Goal: Task Accomplishment & Management: Manage account settings

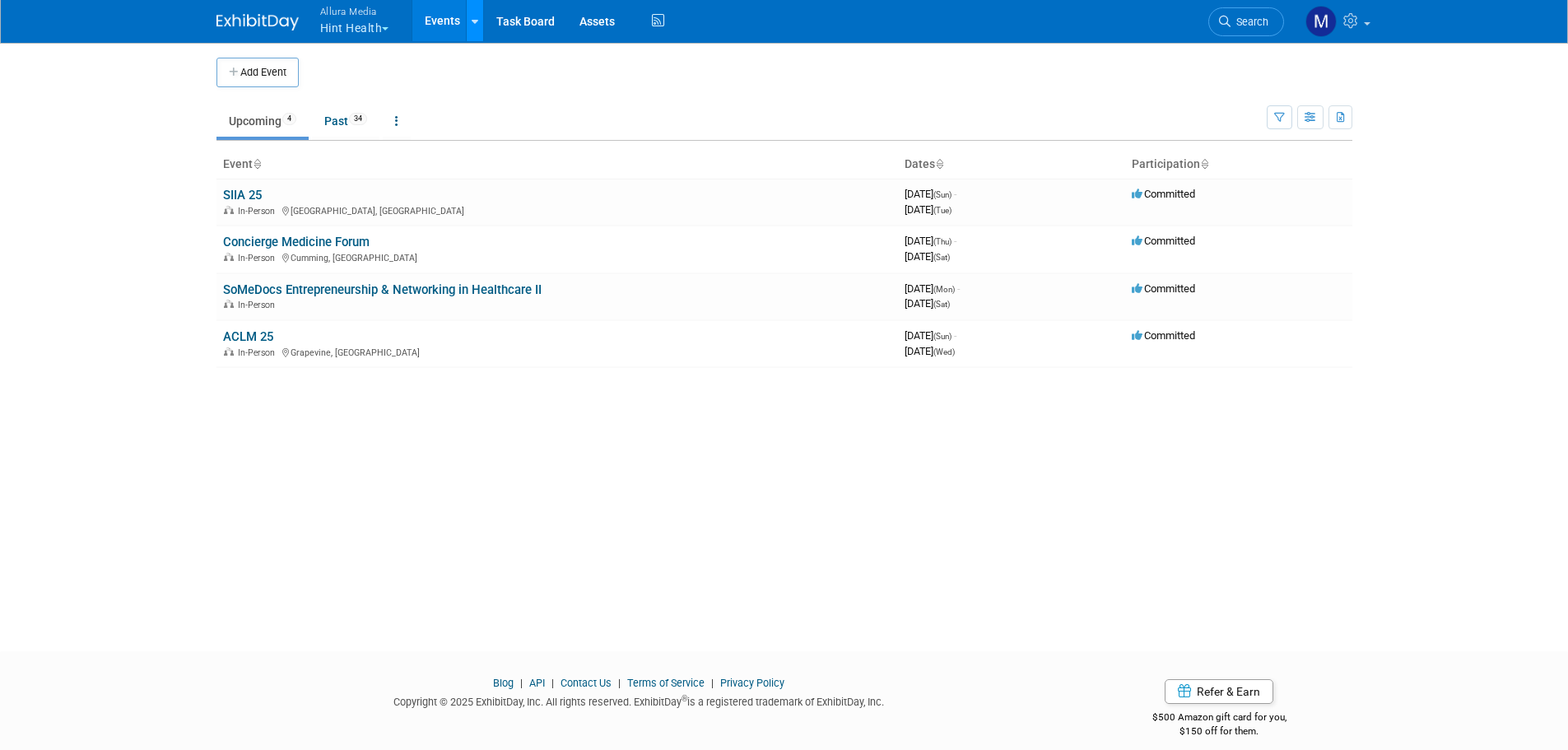
click at [483, 33] on link at bounding box center [475, 21] width 17 height 41
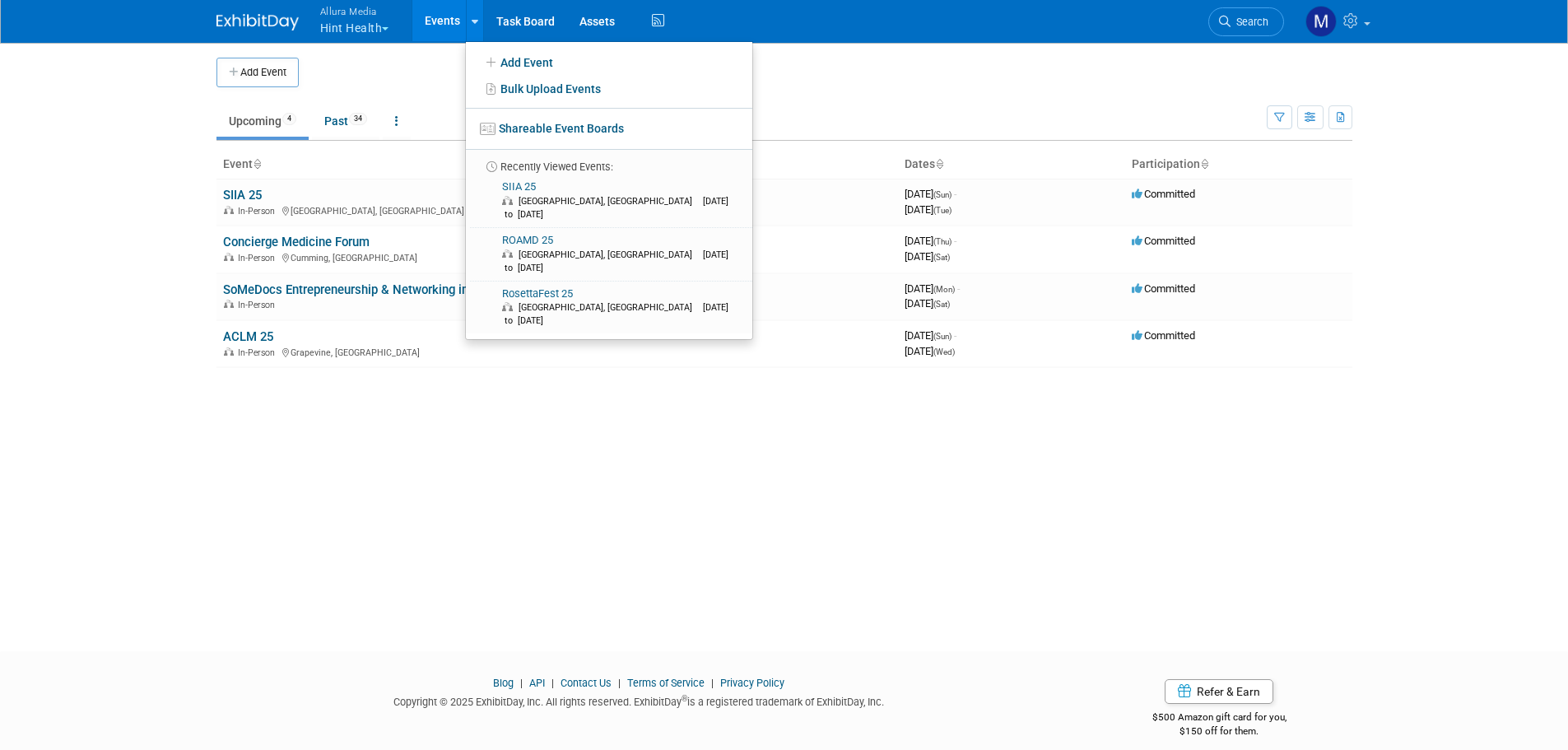
click at [381, 17] on span "Allura Media" at bounding box center [355, 11] width 70 height 17
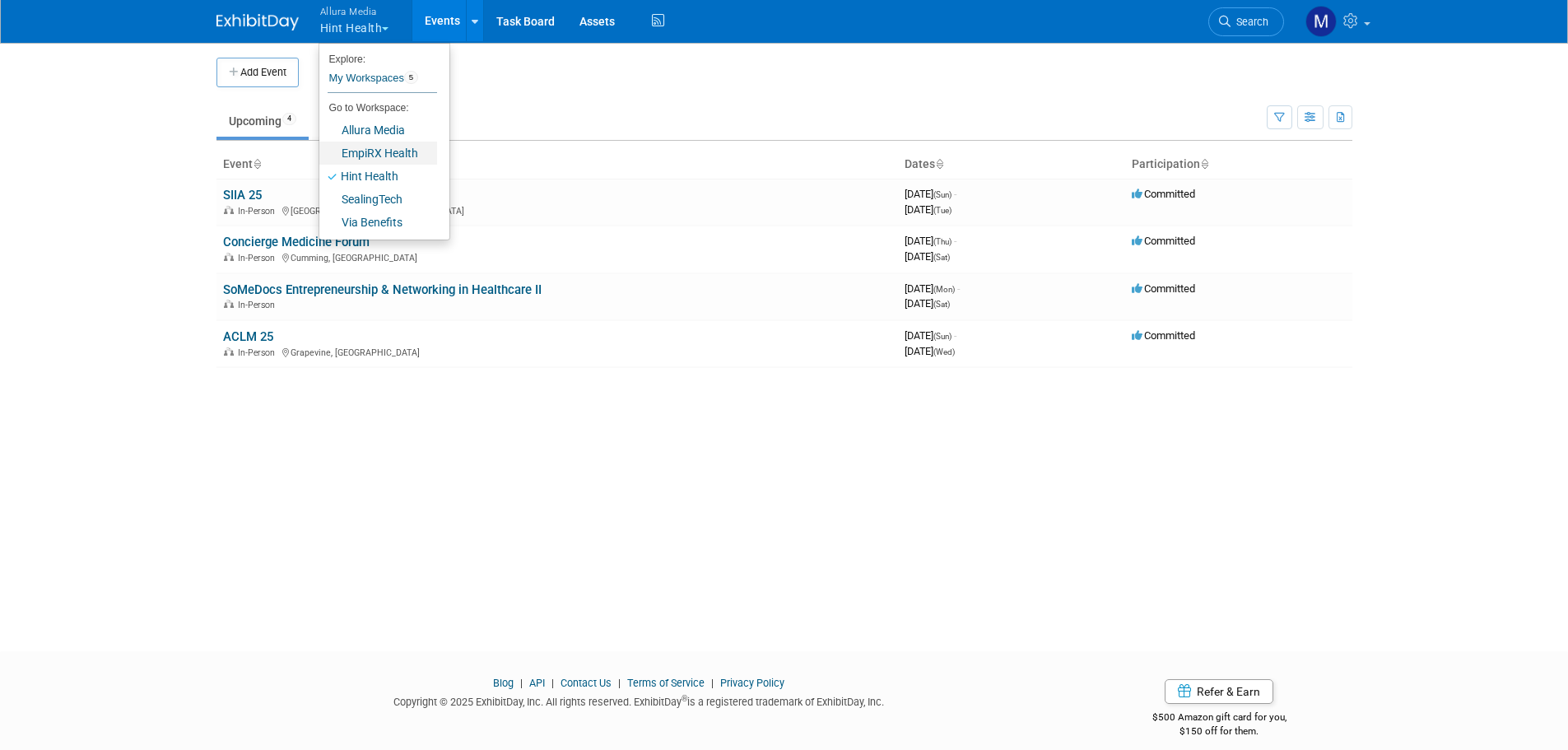
click at [385, 152] on link "EmpiRX Health" at bounding box center [378, 153] width 118 height 23
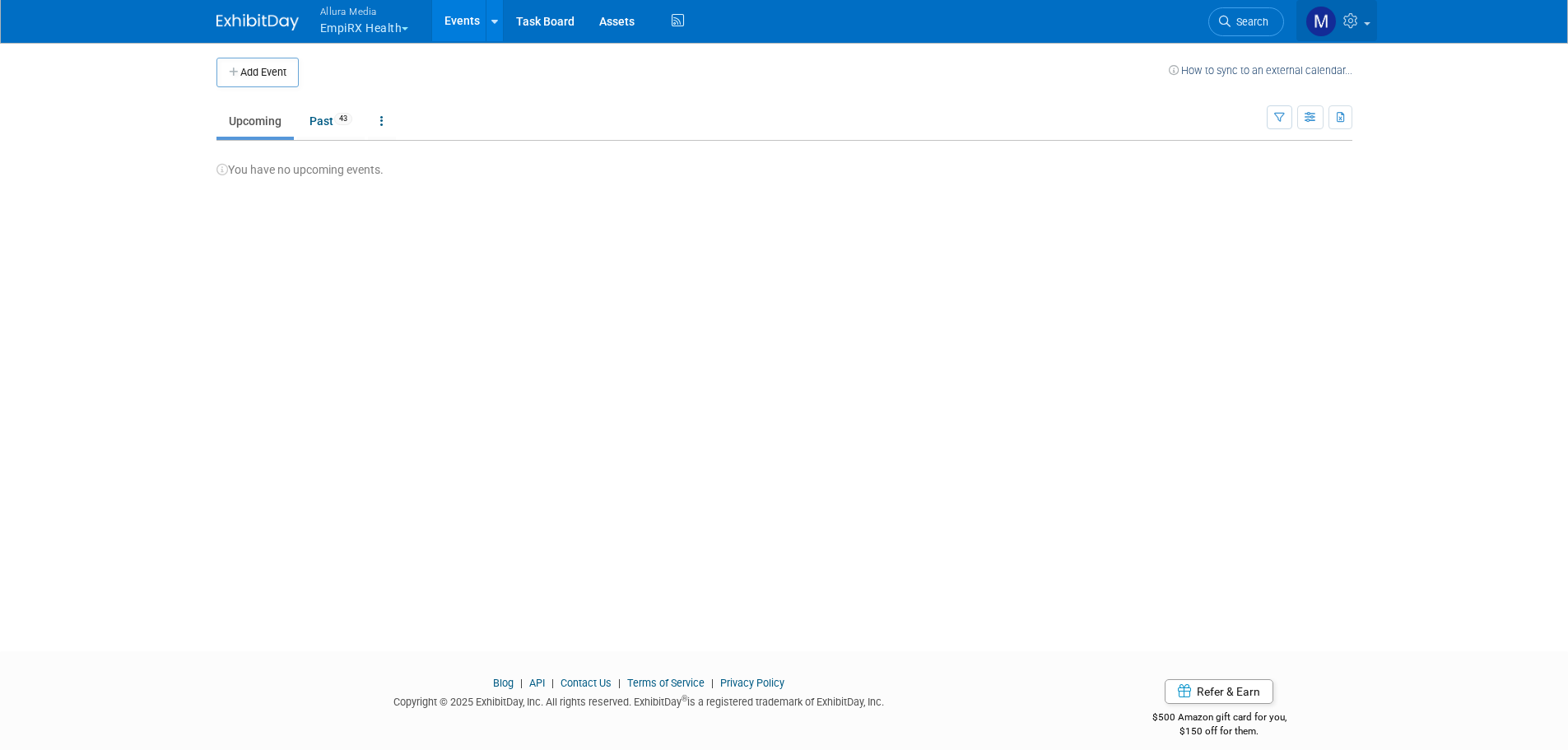
click at [1358, 26] on icon at bounding box center [1352, 20] width 19 height 15
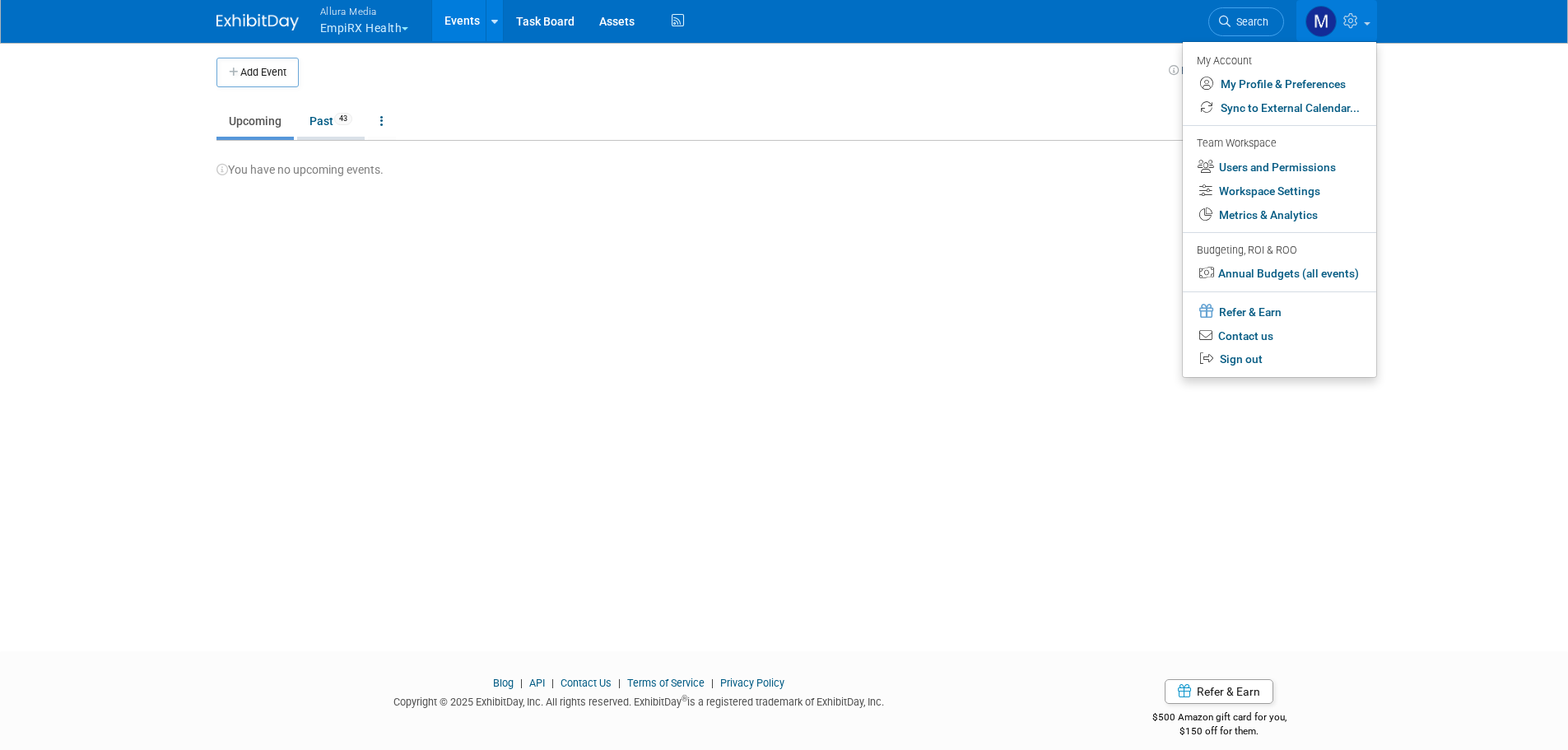
click at [336, 121] on span "43" at bounding box center [343, 119] width 18 height 12
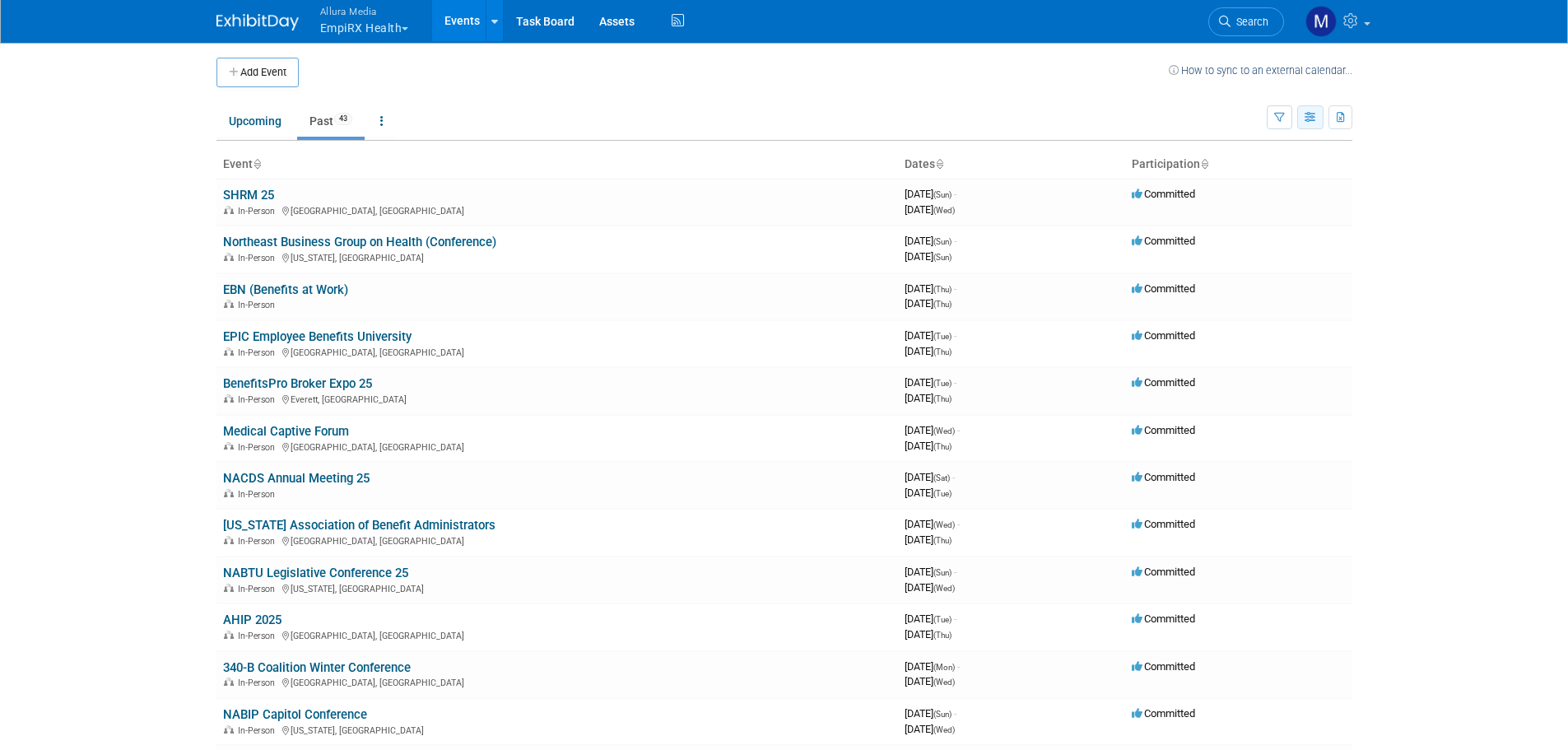
drag, startPoint x: 1337, startPoint y: 117, endPoint x: 1322, endPoint y: 126, distance: 17.5
click at [1322, 126] on div "Show: All Events Just My Events Only show events that either I created, or I am…" at bounding box center [1310, 114] width 86 height 53
click at [1340, 120] on icon "button" at bounding box center [1341, 118] width 9 height 10
click at [1282, 158] on link "Export All (43 Events)" at bounding box center [1270, 169] width 138 height 23
click at [501, 17] on link at bounding box center [495, 21] width 17 height 41
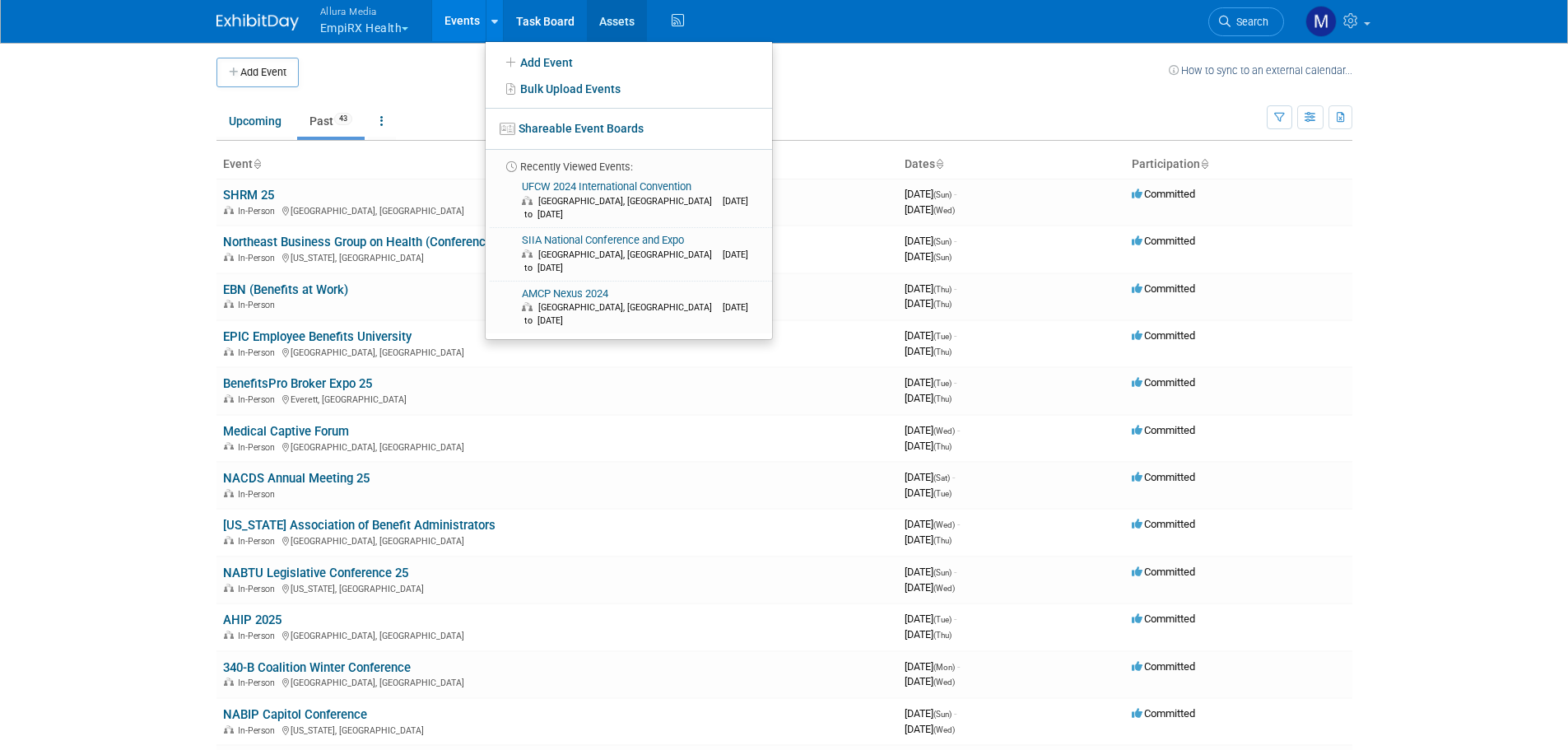
click at [641, 20] on link "Assets" at bounding box center [617, 21] width 60 height 41
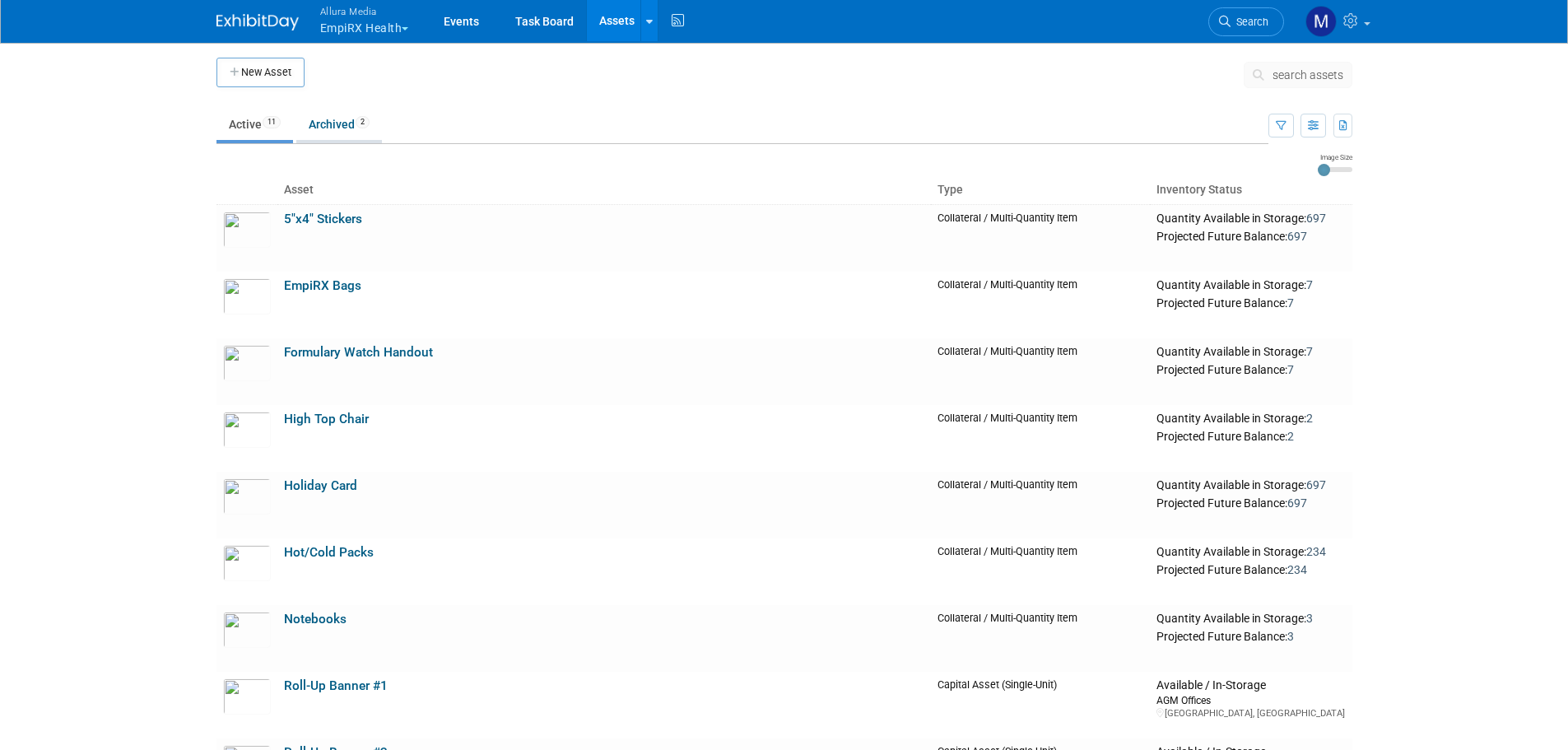
click at [320, 134] on link "Archived 2" at bounding box center [339, 125] width 86 height 31
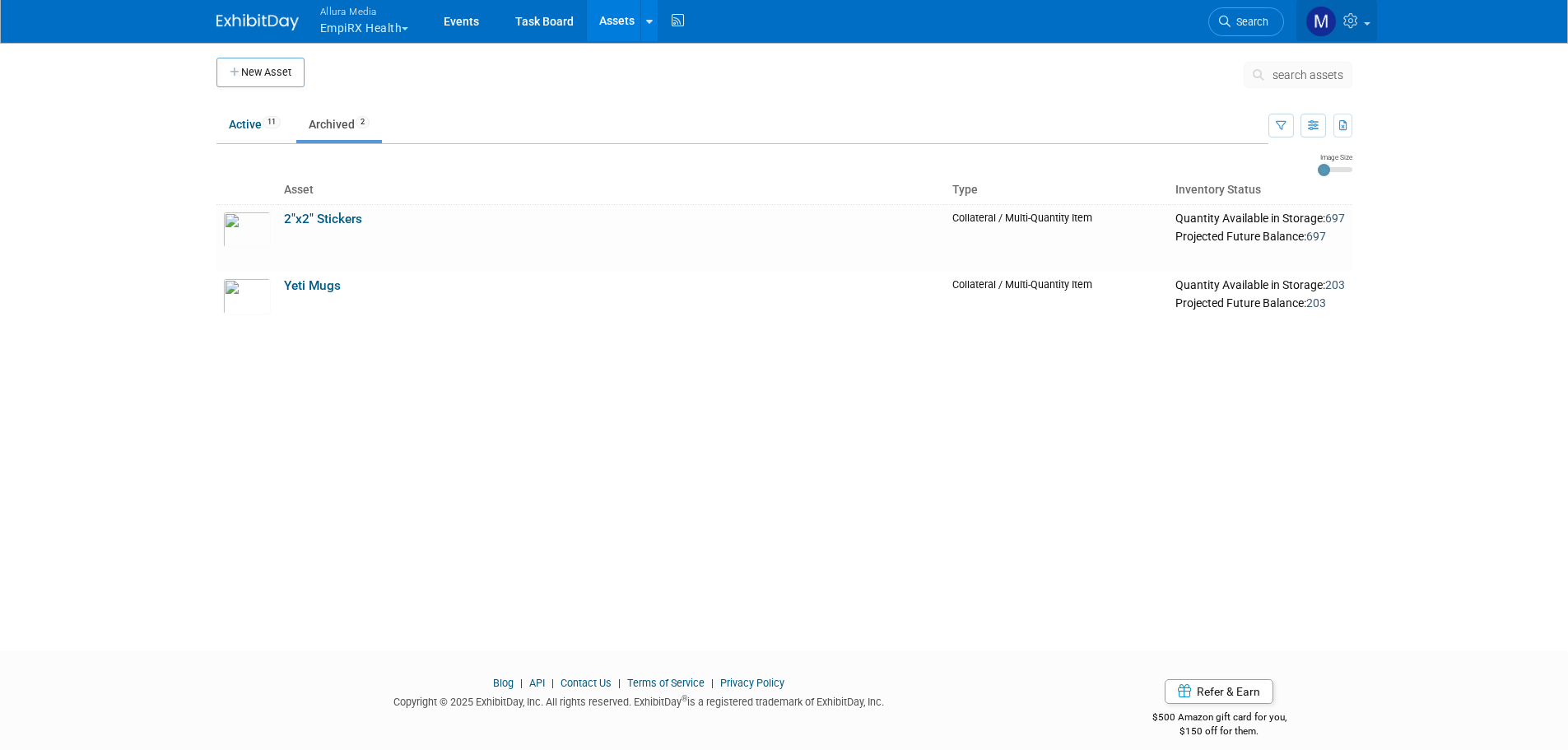
click at [1364, 22] on span at bounding box center [1367, 24] width 7 height 3
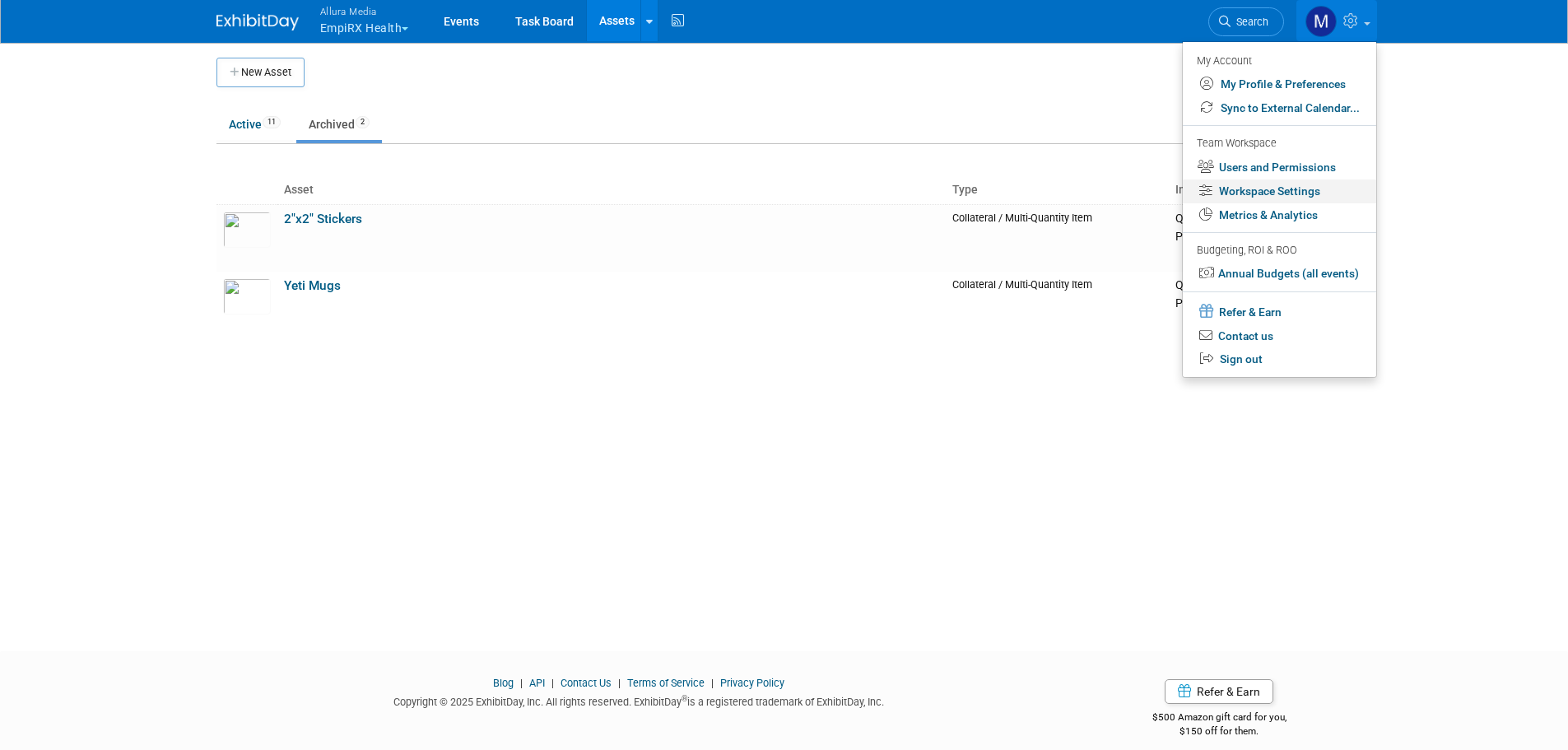
click at [1280, 185] on link "Workspace Settings" at bounding box center [1279, 192] width 193 height 24
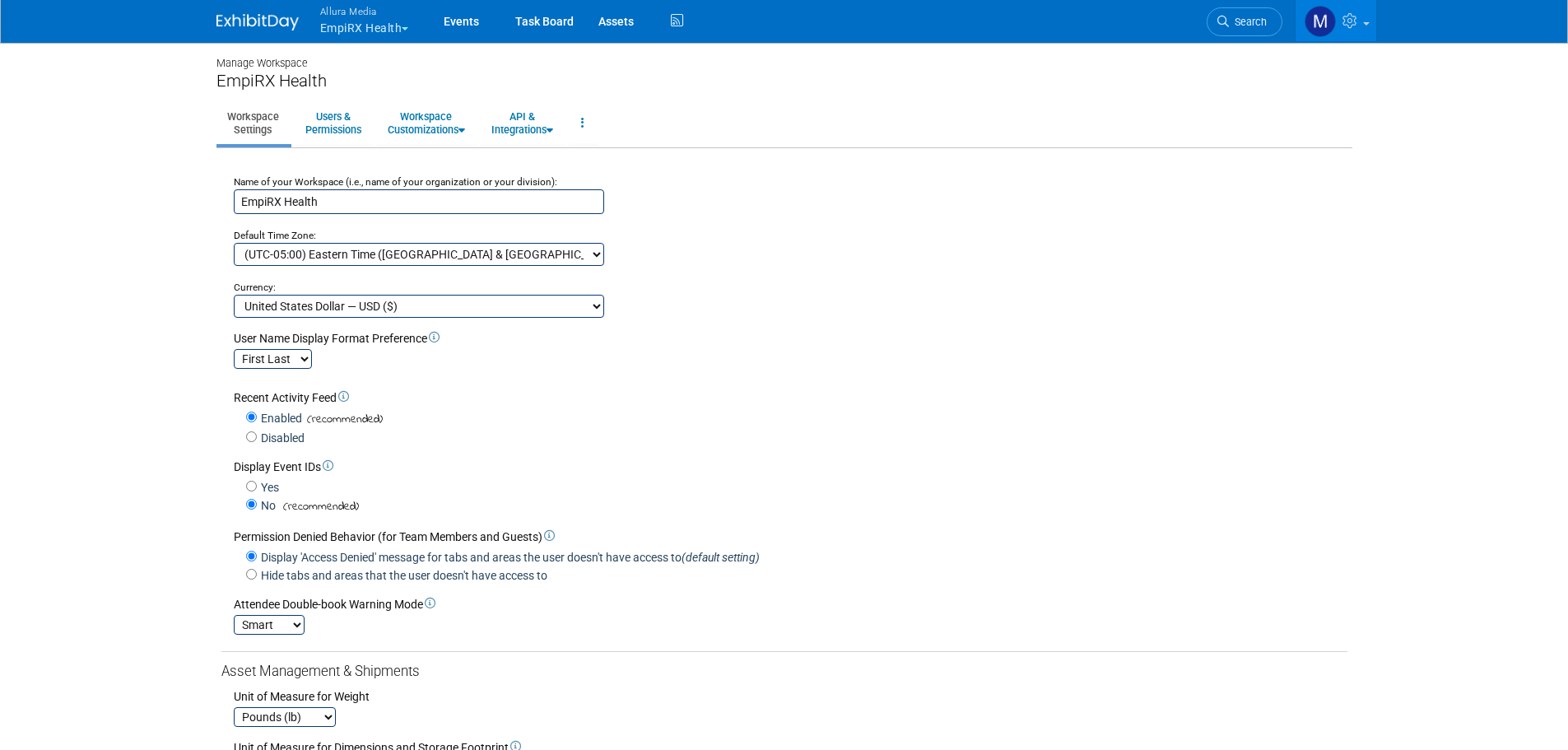
click at [456, 195] on input "EmpiRX Health" at bounding box center [418, 201] width 370 height 25
click at [404, 20] on button "Allura Media EmpiRX Health" at bounding box center [374, 21] width 111 height 43
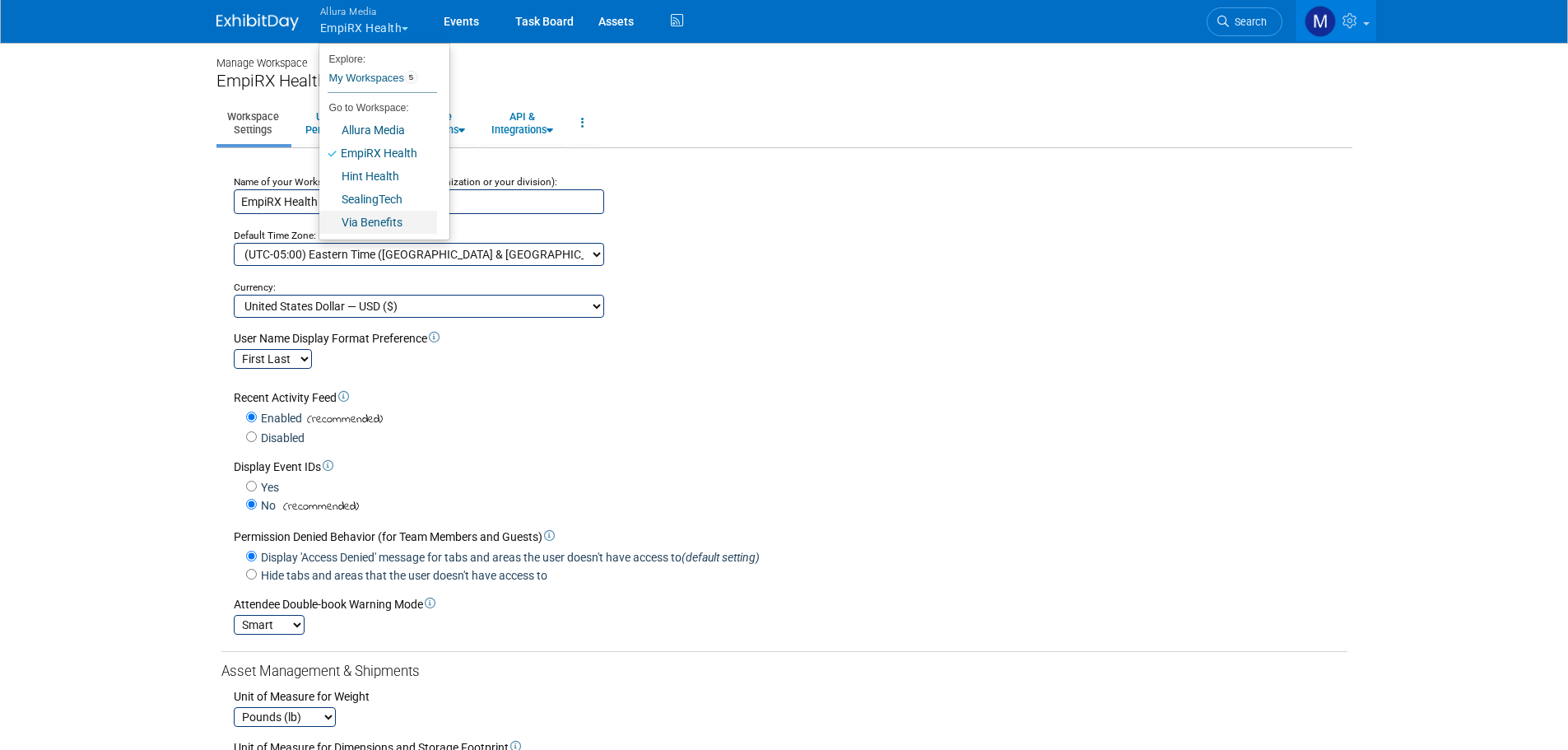
click at [372, 219] on link "Via Benefits" at bounding box center [378, 222] width 118 height 23
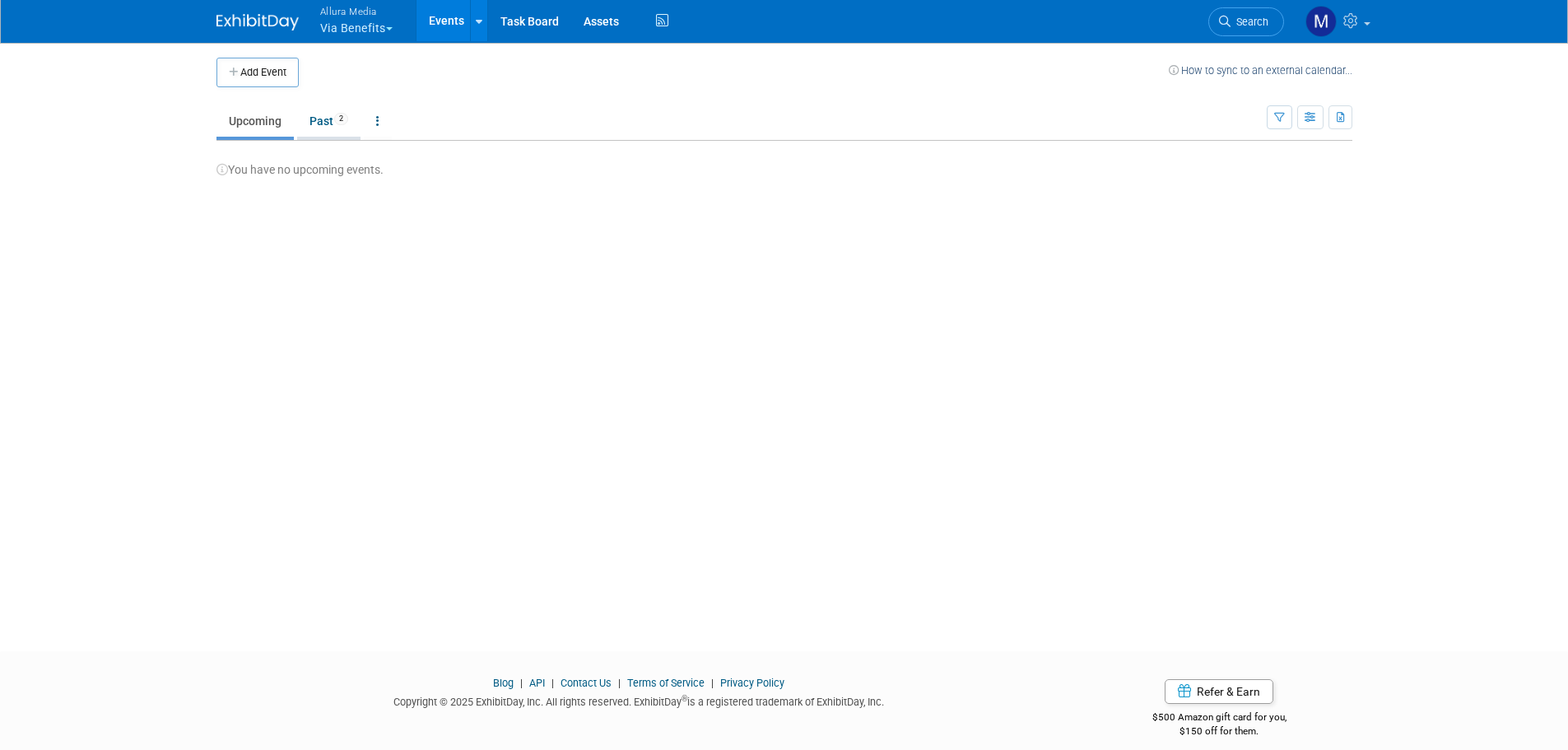
click at [321, 125] on link "Past 2" at bounding box center [329, 121] width 64 height 31
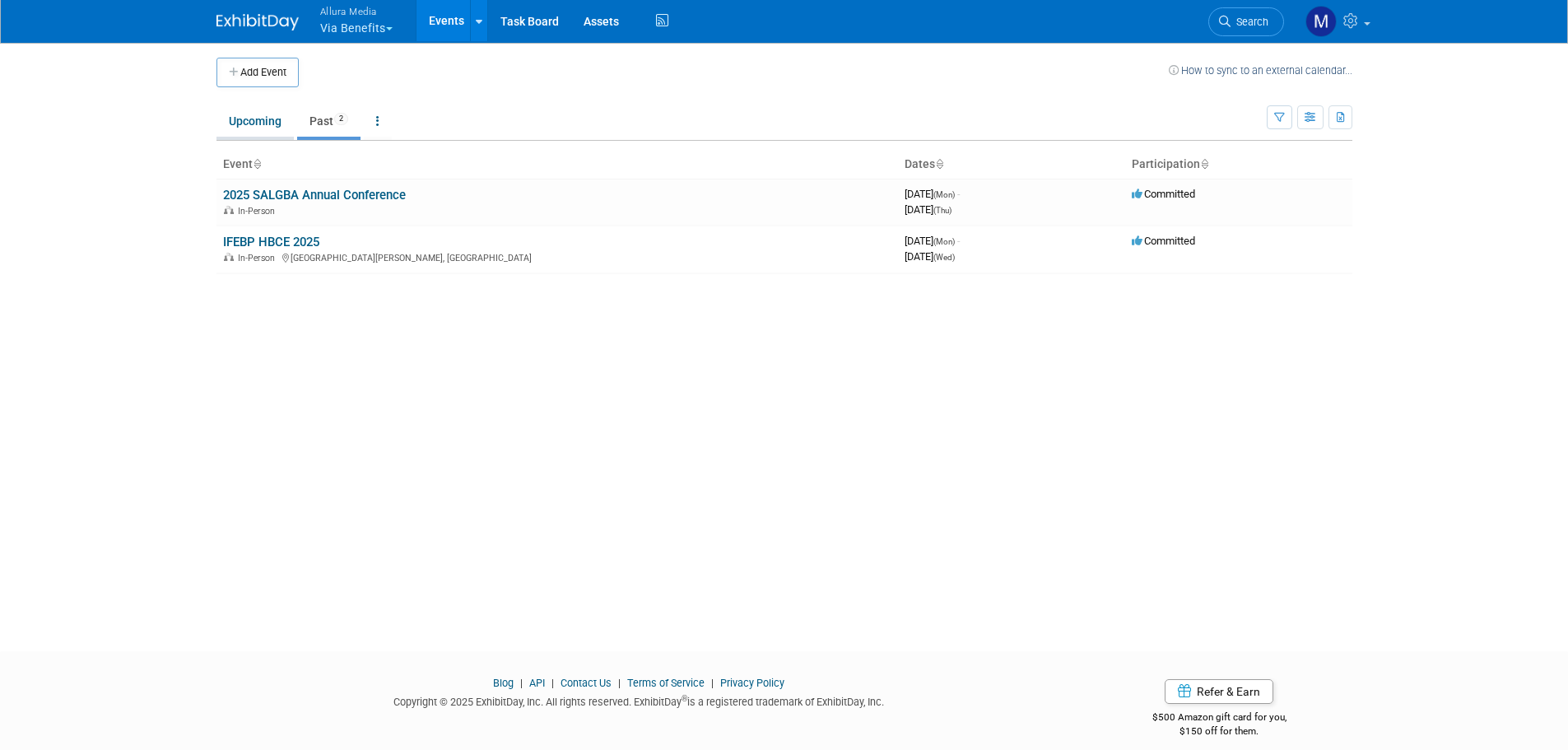
click at [251, 119] on link "Upcoming" at bounding box center [255, 121] width 77 height 31
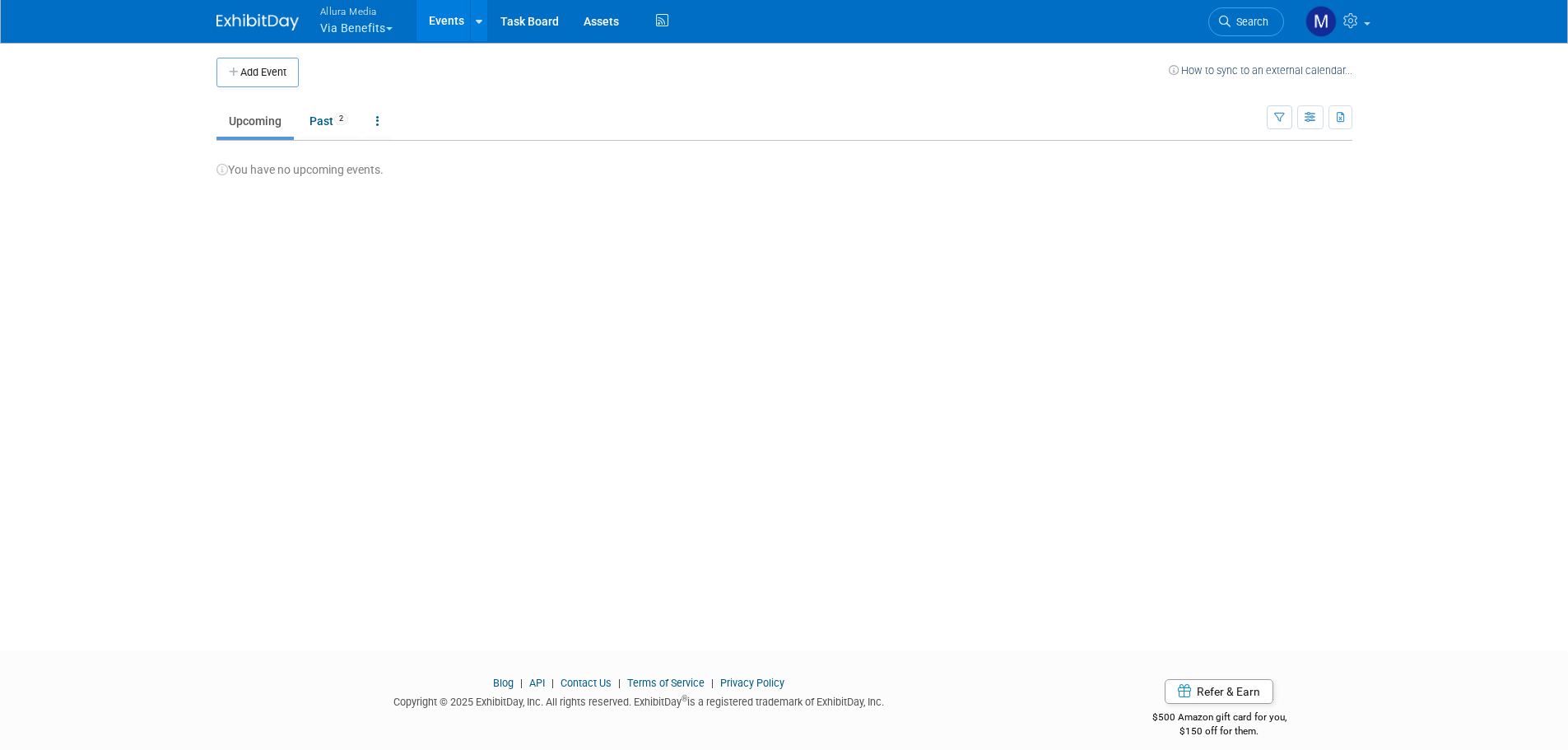
click at [402, 16] on button "Allura Media Via Benefits" at bounding box center [366, 21] width 94 height 43
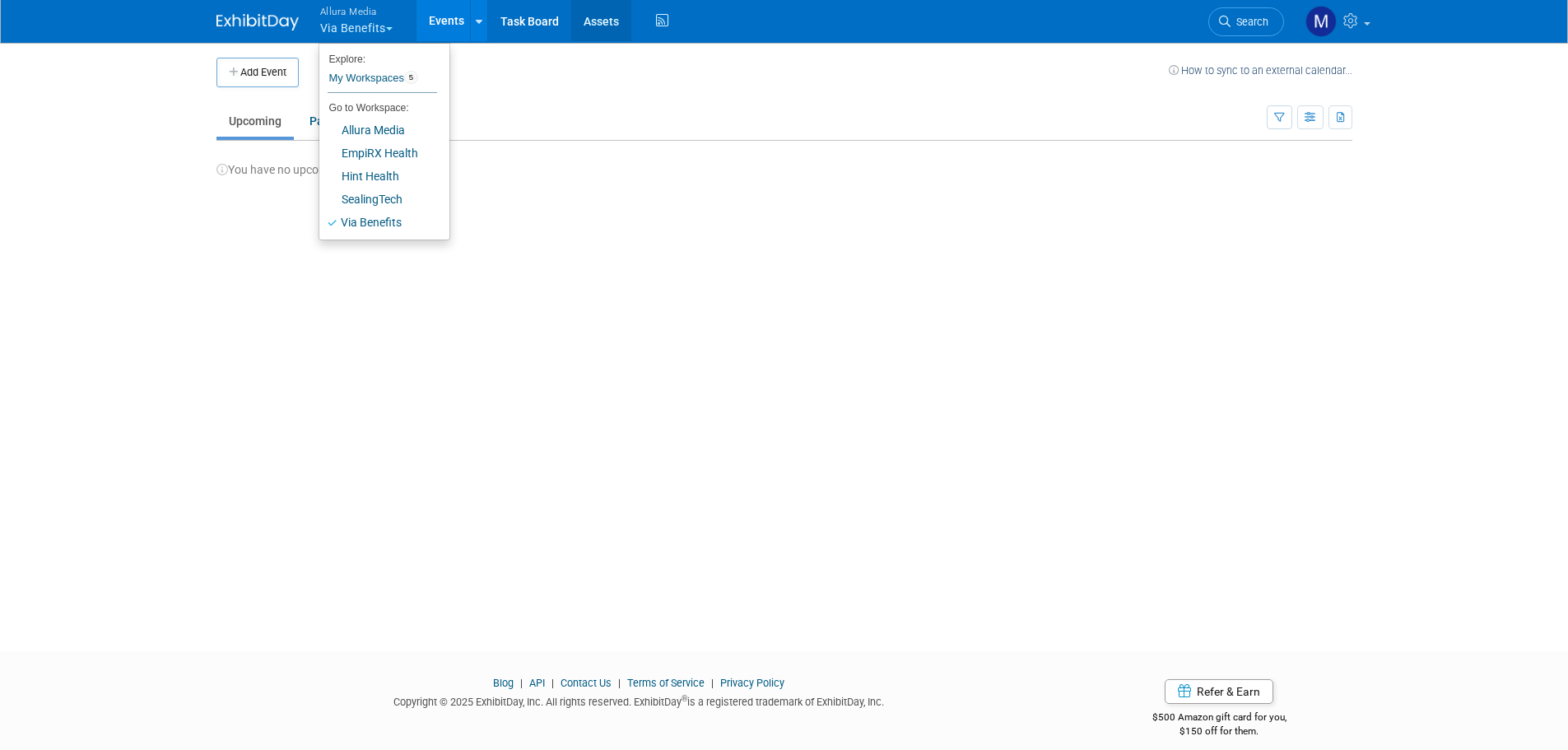
click at [601, 16] on link "Assets" at bounding box center [601, 21] width 60 height 41
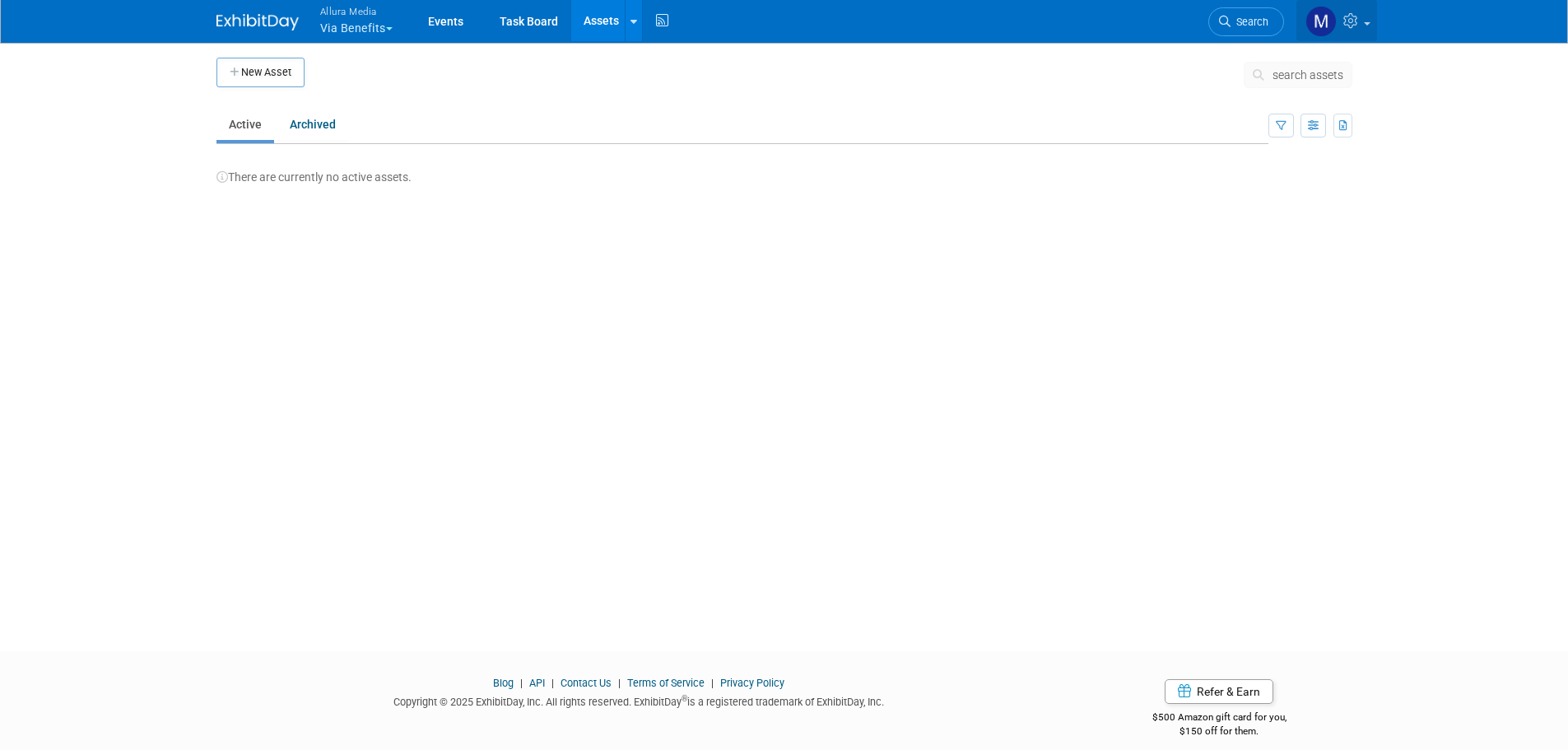
click at [1365, 25] on span at bounding box center [1367, 24] width 7 height 3
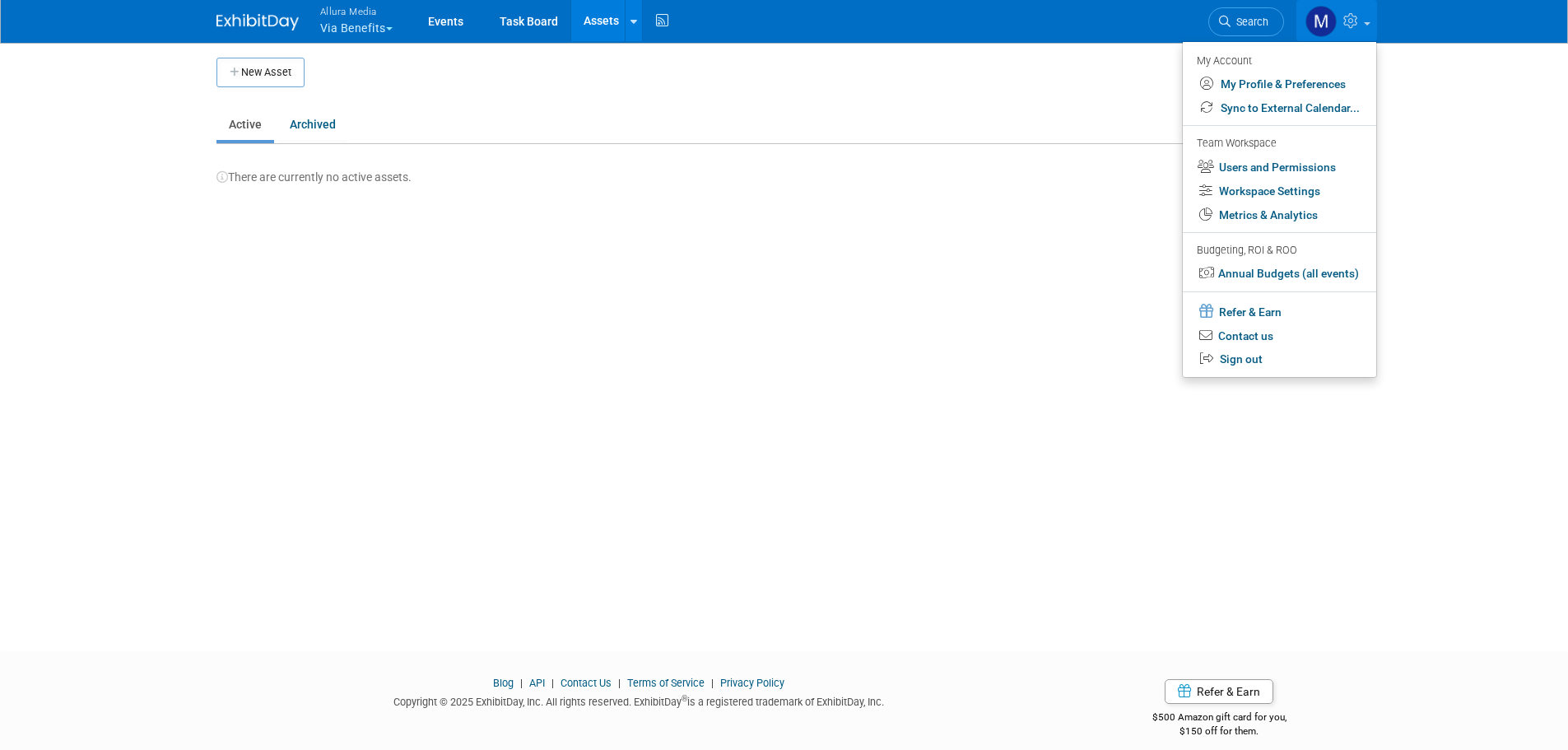
click at [325, 23] on button "Allura Media Via Benefits" at bounding box center [366, 21] width 94 height 43
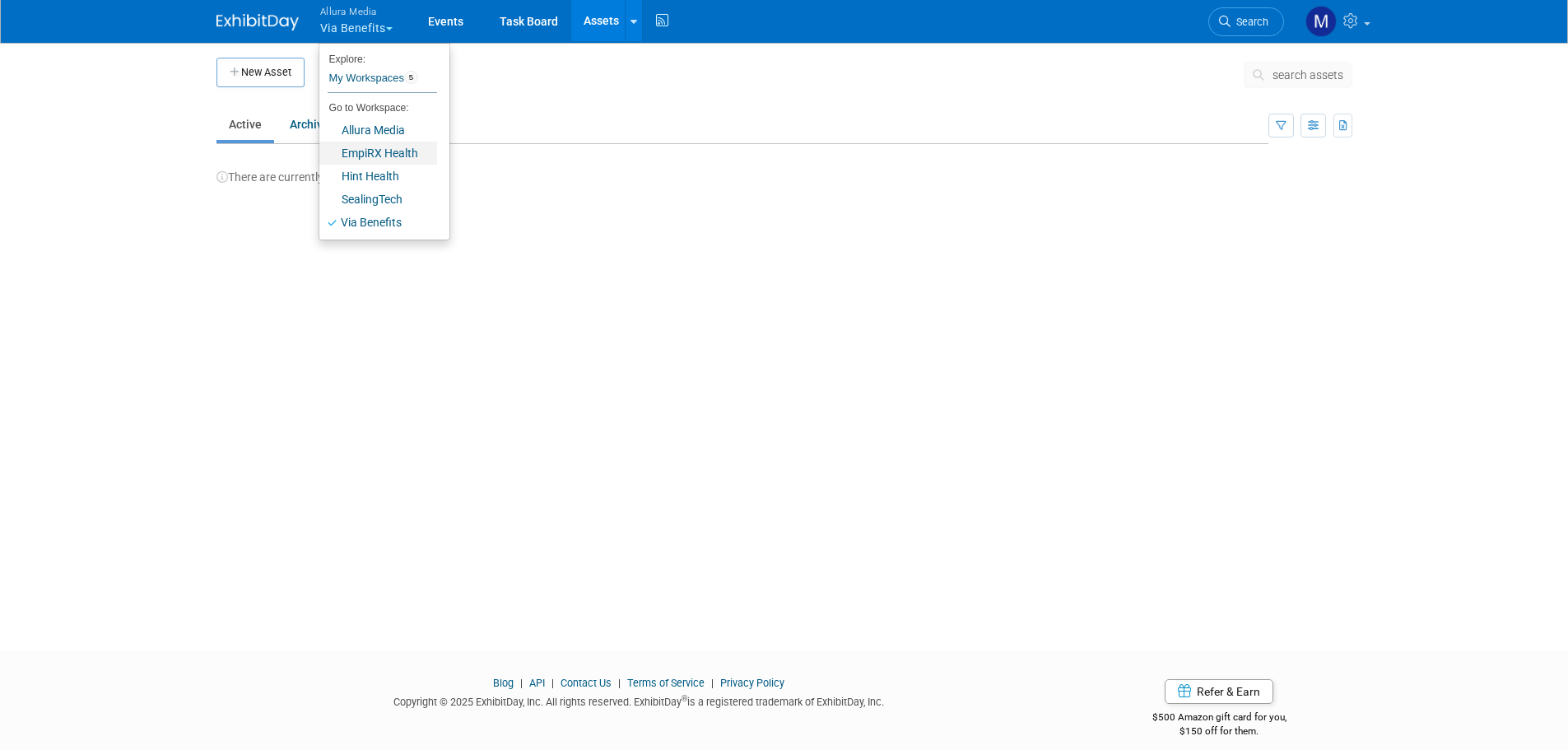
click at [393, 148] on link "EmpiRX Health" at bounding box center [378, 153] width 118 height 23
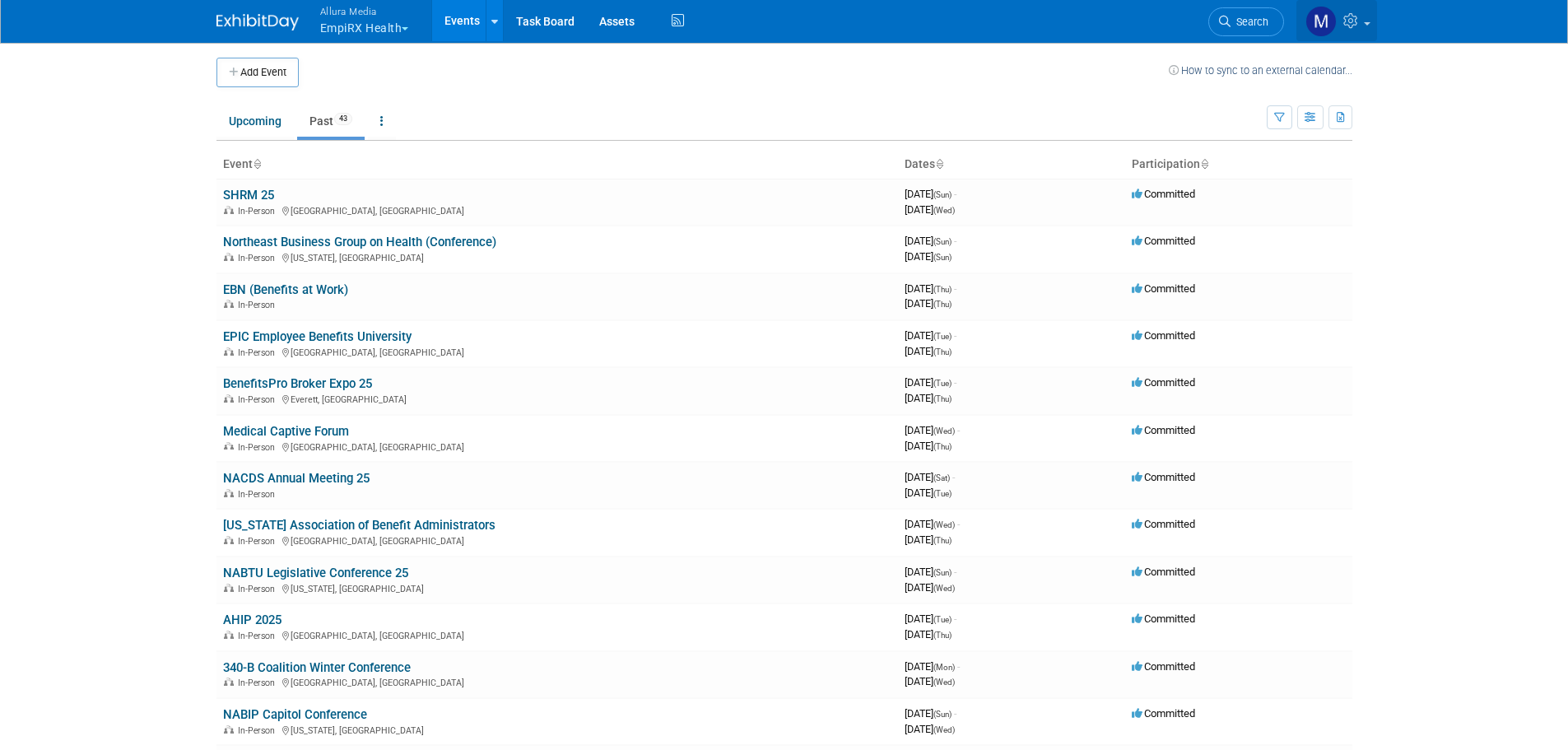
click at [1362, 24] on icon at bounding box center [1352, 20] width 19 height 15
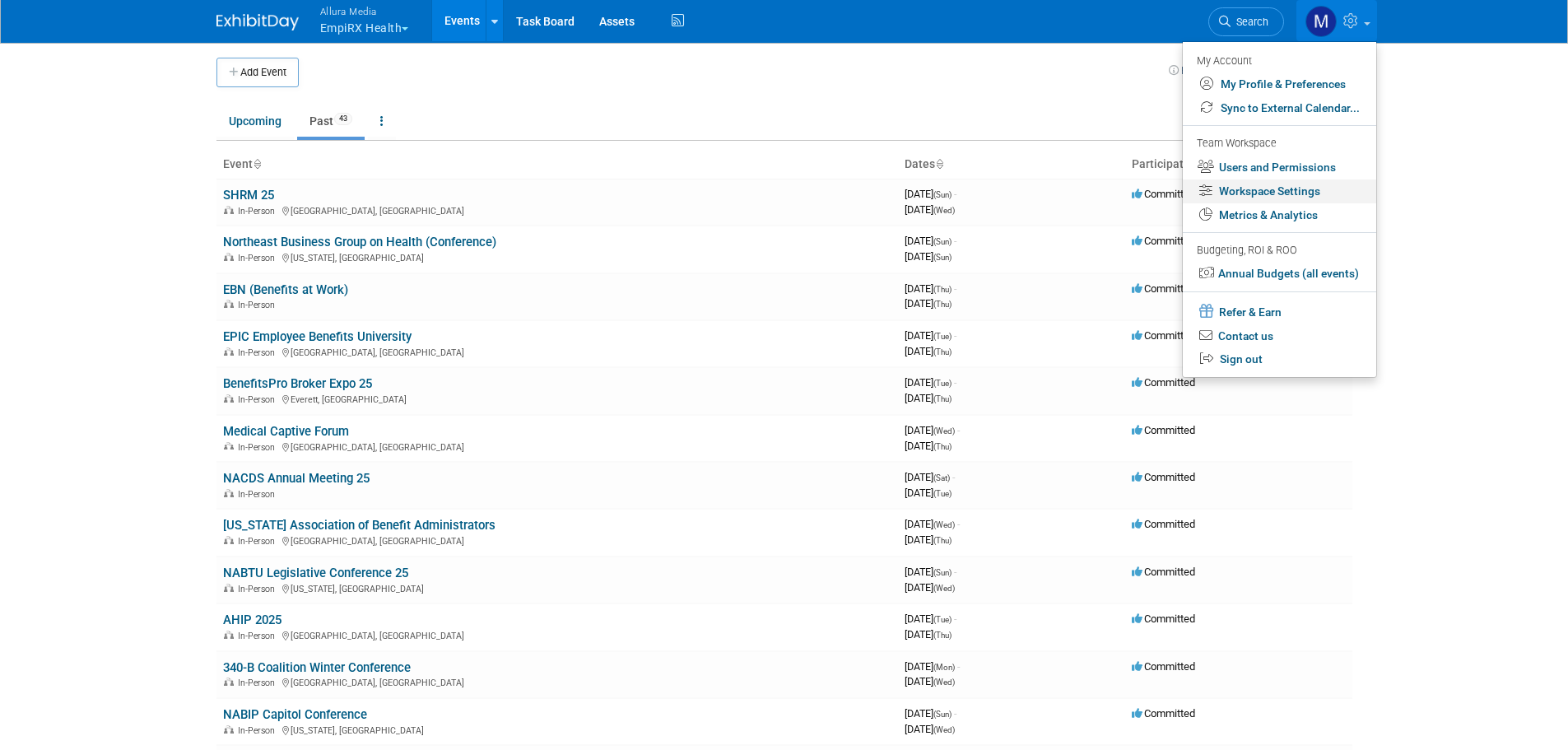
click at [1285, 185] on link "Workspace Settings" at bounding box center [1279, 192] width 193 height 24
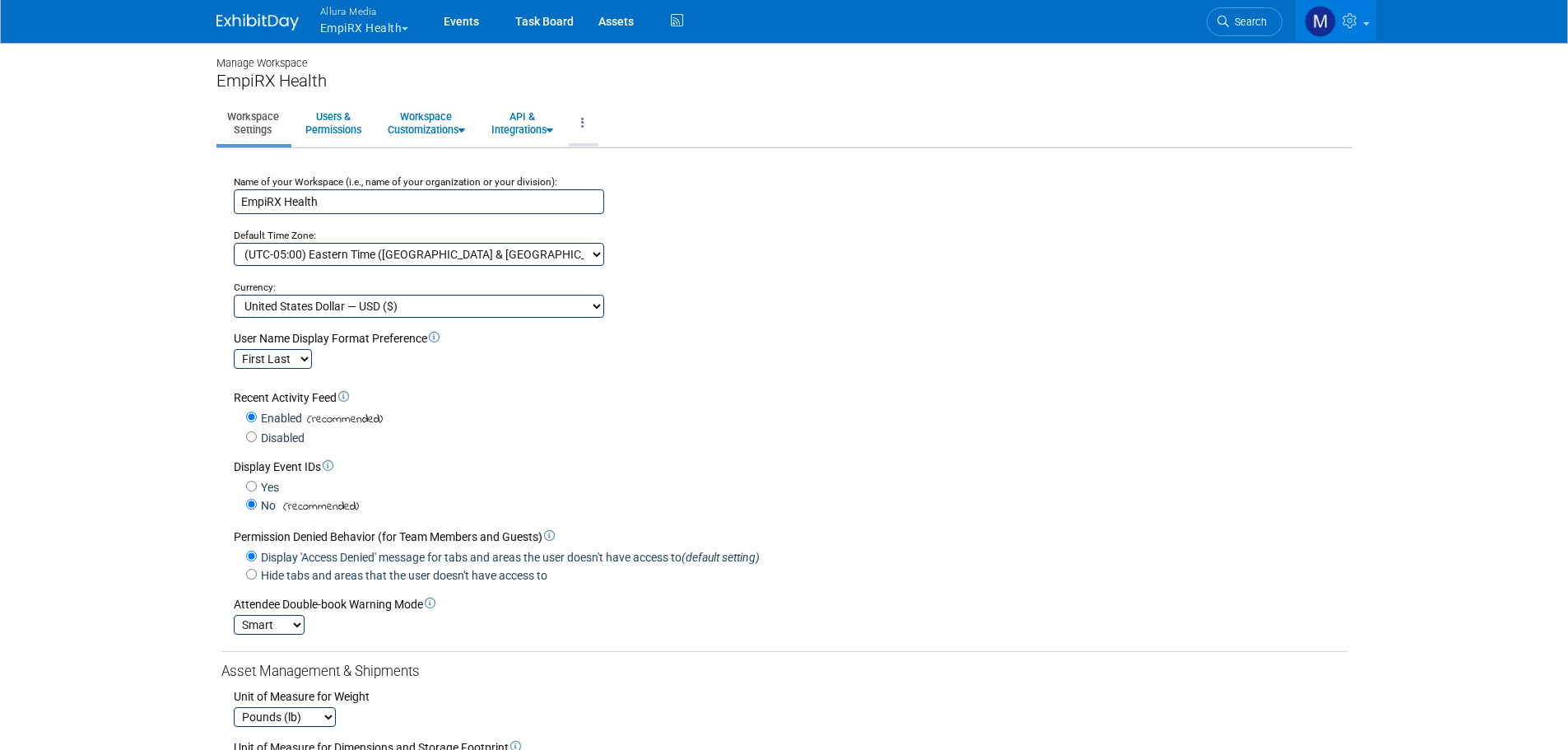
click at [597, 131] on link at bounding box center [582, 123] width 28 height 40
click at [299, 198] on input "EmpiRX Health" at bounding box center [418, 201] width 370 height 25
type input "Sealing Tech"
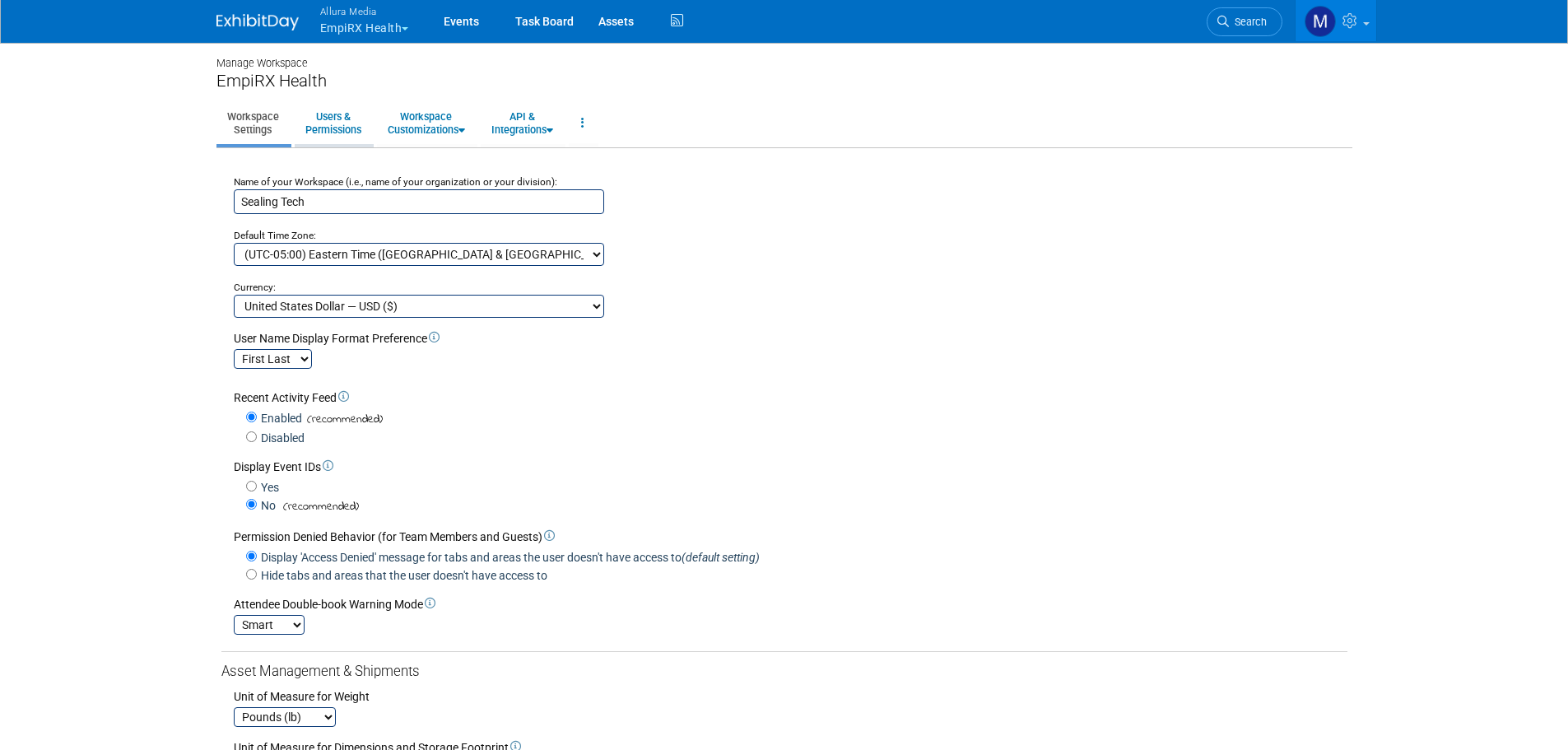
click at [353, 117] on link "Users & Permissions" at bounding box center [333, 123] width 77 height 40
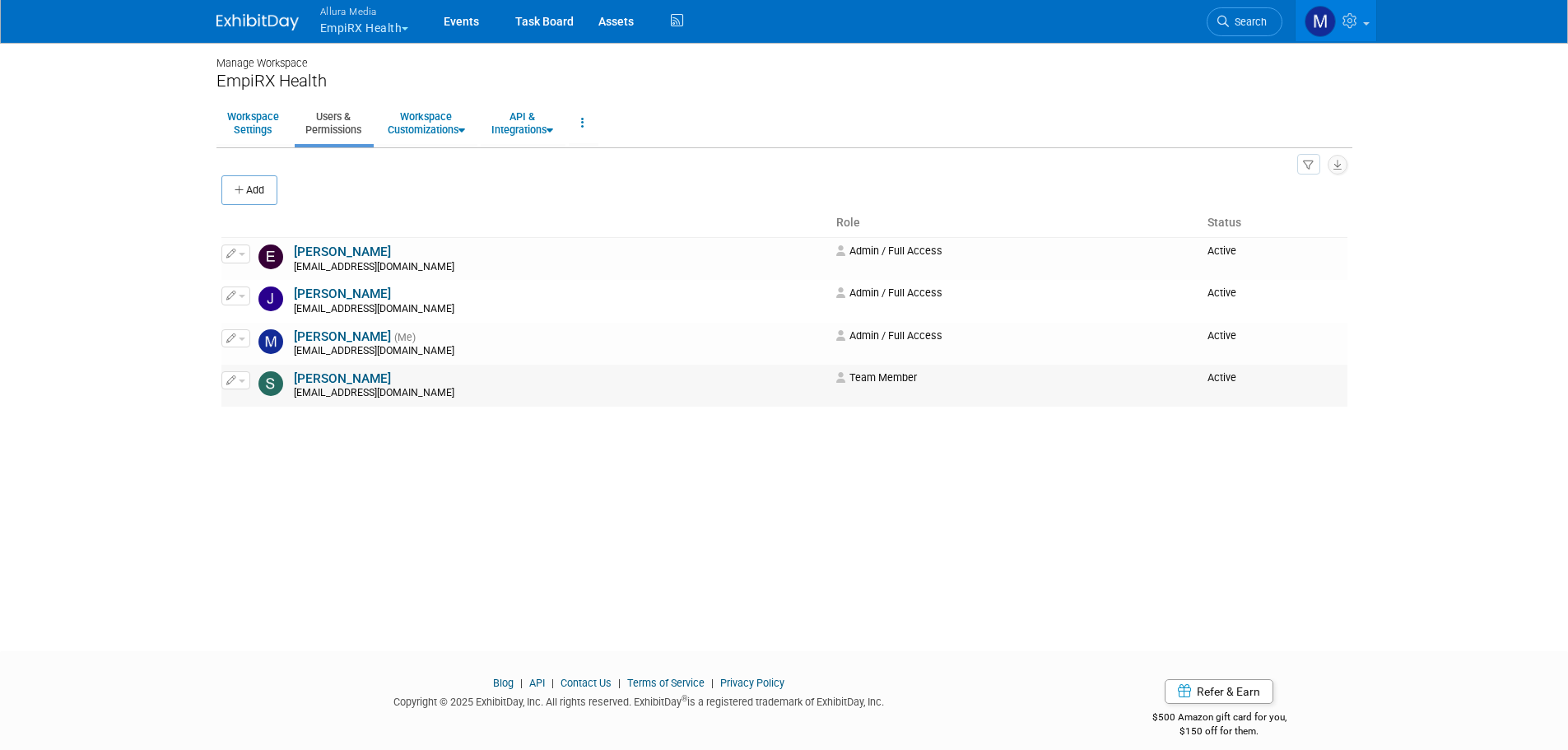
click at [244, 381] on span "button" at bounding box center [242, 381] width 7 height 3
click at [260, 412] on link "Edit" at bounding box center [287, 406] width 130 height 23
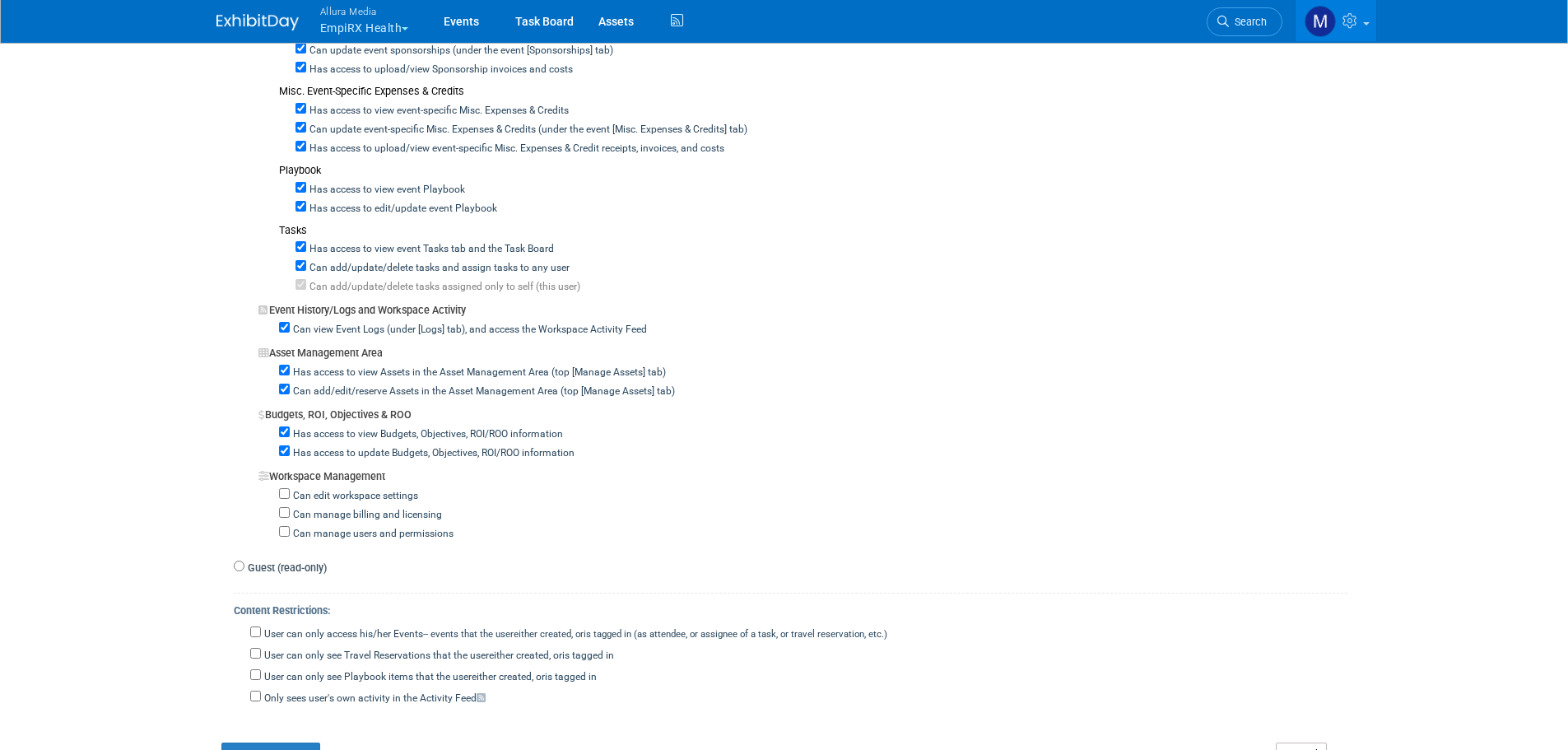
scroll to position [1428, 0]
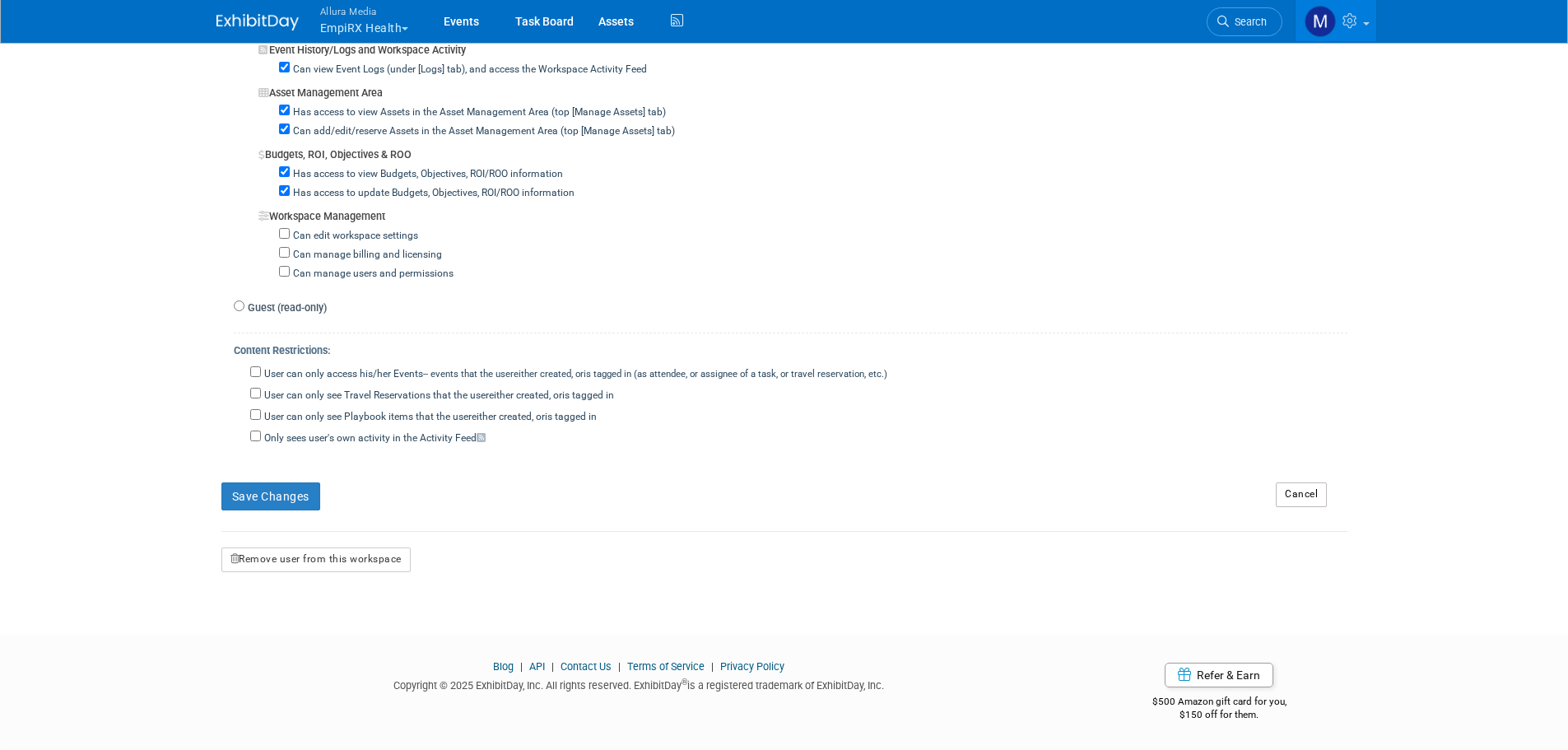
click at [301, 555] on button "Remove user from this workspace" at bounding box center [316, 559] width 189 height 25
click at [305, 637] on link "Yes" at bounding box center [297, 630] width 49 height 27
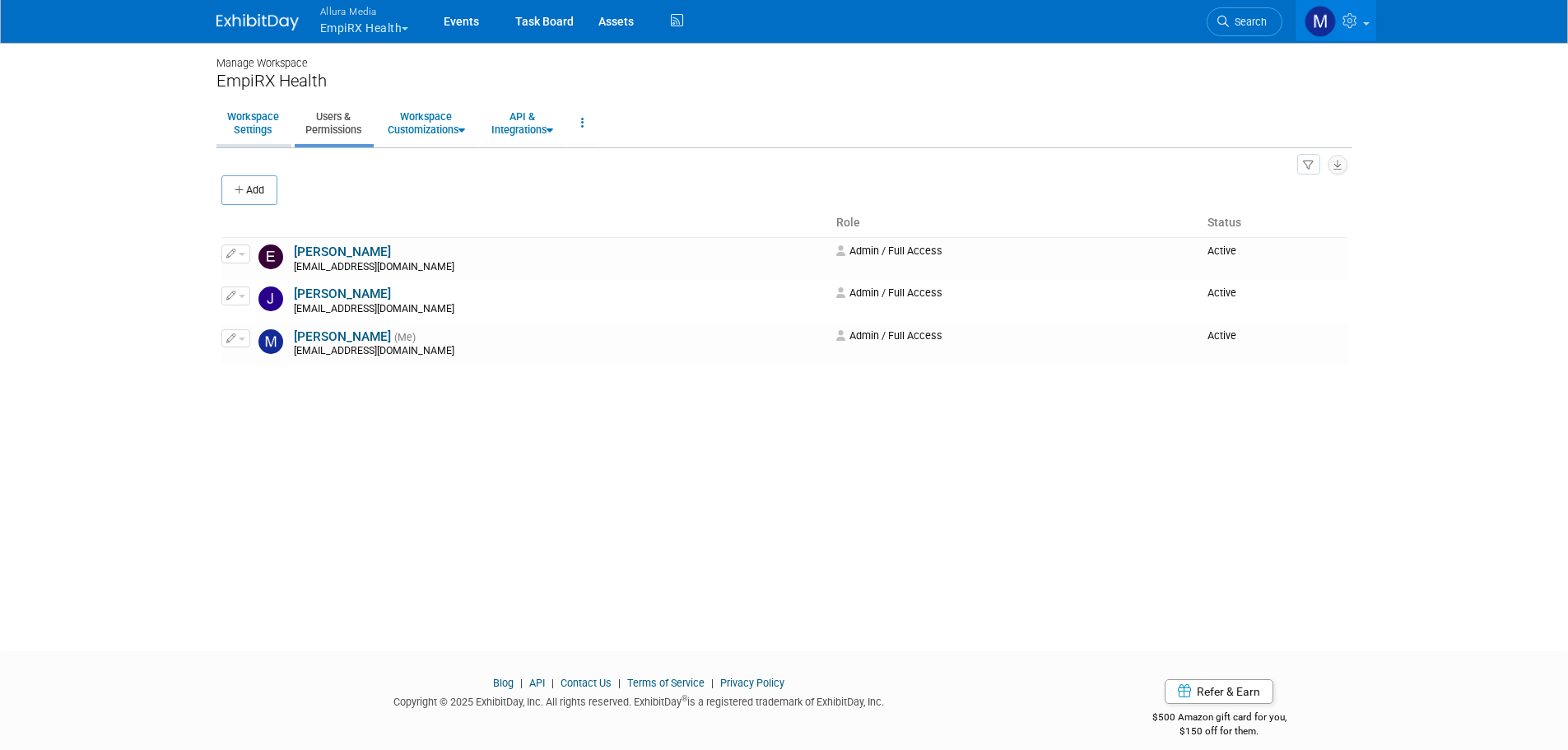
click at [264, 112] on link "Workspace Settings" at bounding box center [252, 123] width 73 height 40
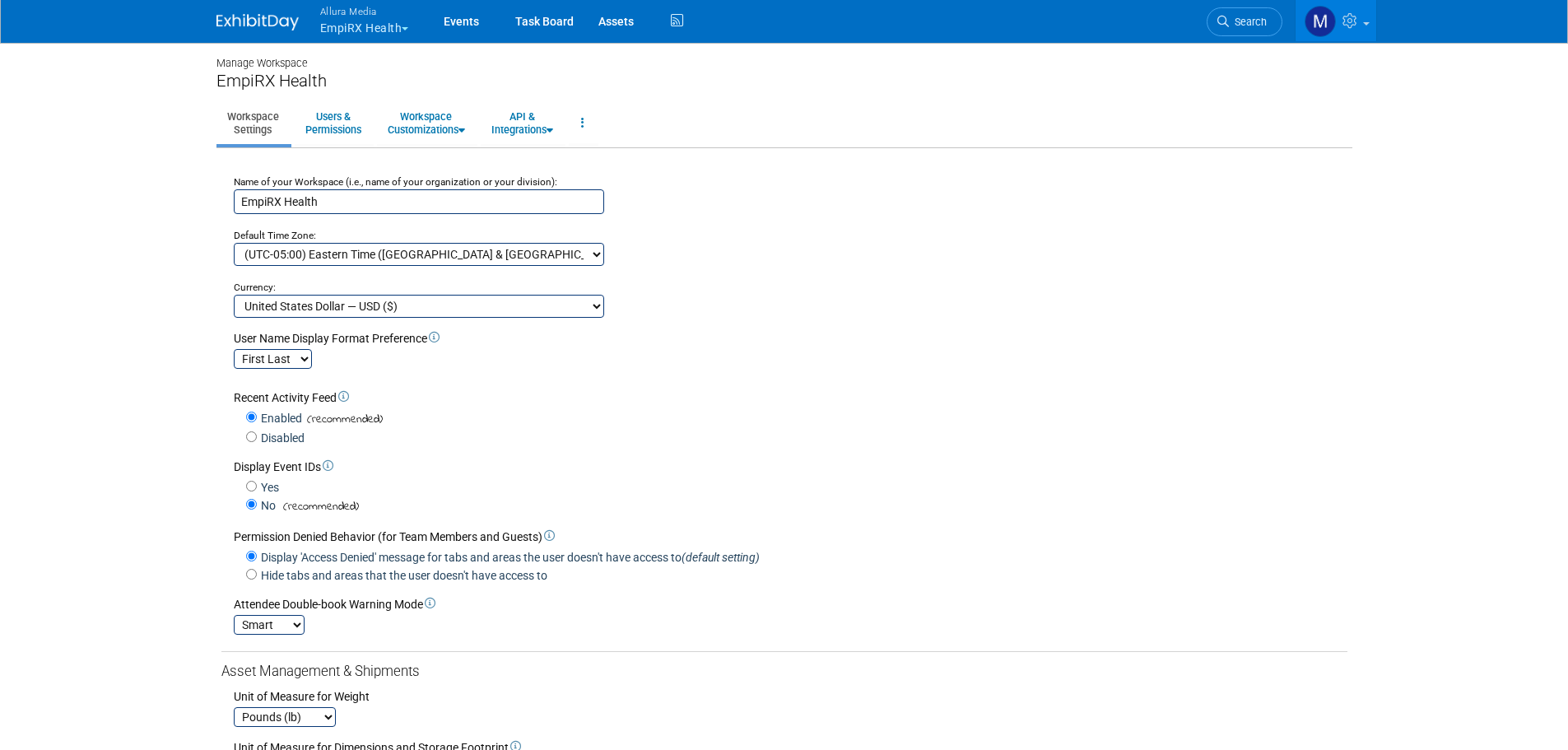
click at [382, 211] on input "EmpiRX Health" at bounding box center [418, 201] width 370 height 25
click at [330, 204] on input "Infinite Tactics" at bounding box center [418, 201] width 370 height 25
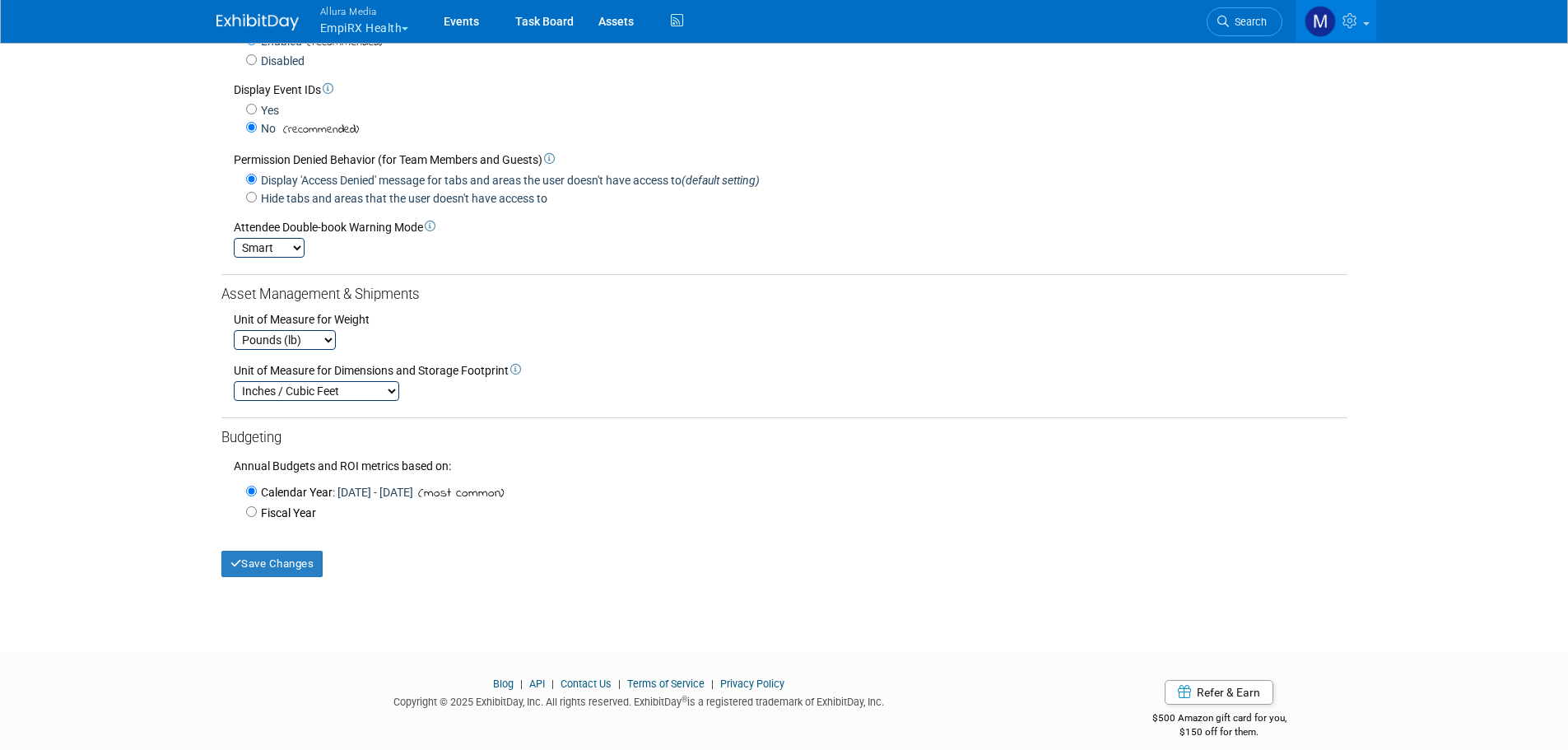
scroll to position [403, 0]
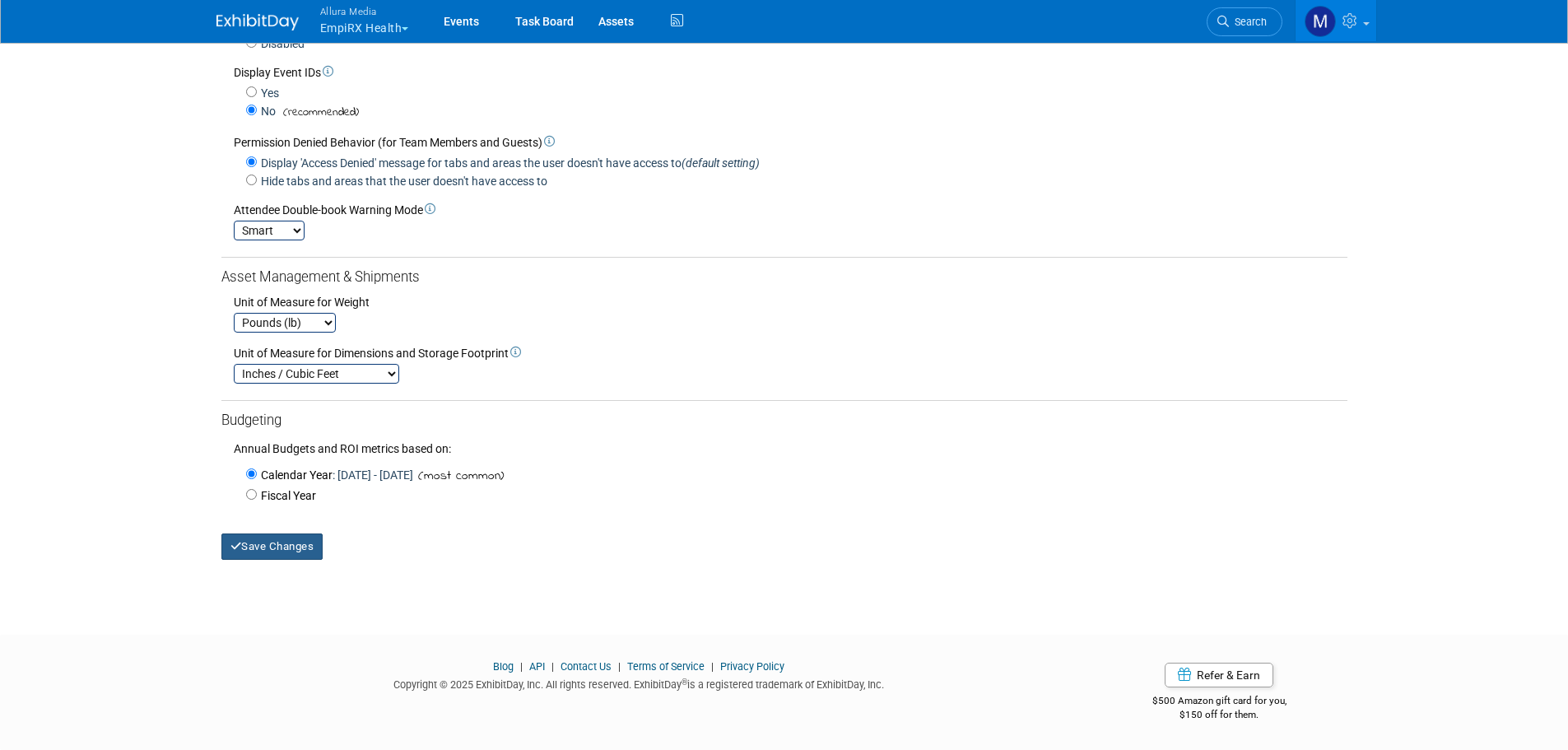
type input "Infinite Tactics"
click at [281, 560] on div "Manage Workspace EmpiRX Health Workspace Settings Users & Permissions Workspace…" at bounding box center [785, 126] width 1161 height 959
click at [285, 547] on button "Save Changes" at bounding box center [272, 546] width 102 height 27
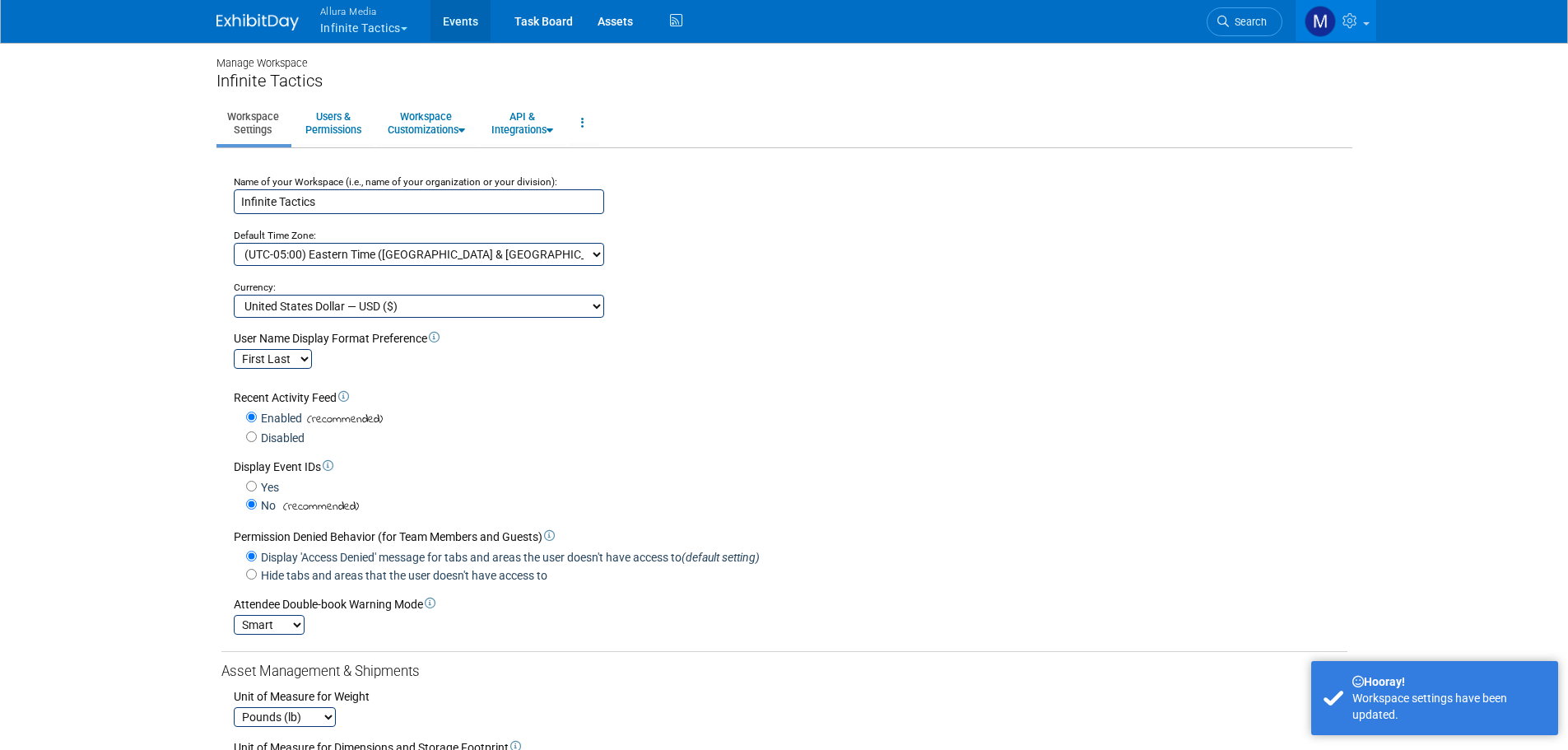
click at [479, 15] on link "Events" at bounding box center [460, 21] width 60 height 41
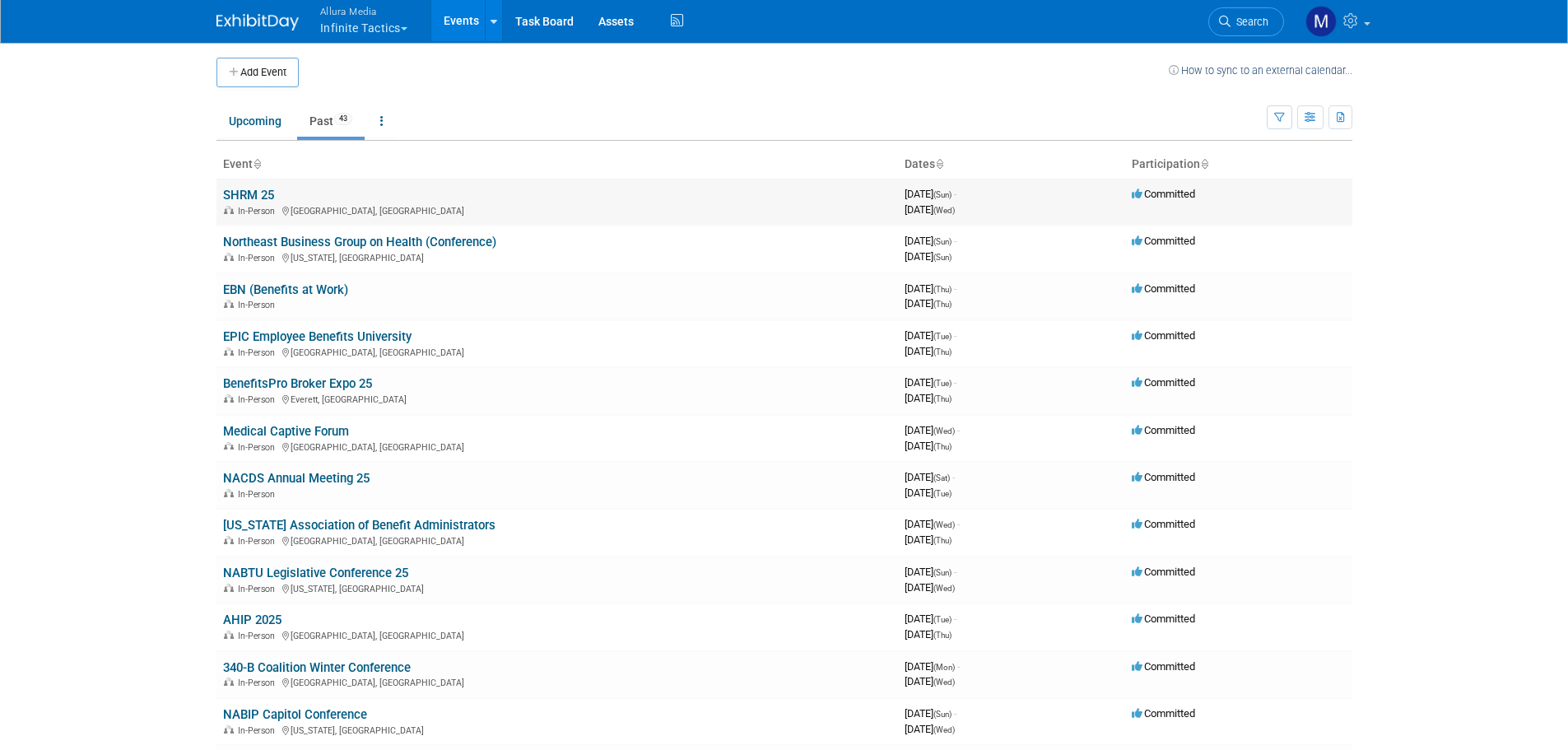
click at [516, 193] on td "SHRM 25 In-Person San Diego, CA" at bounding box center [557, 202] width 682 height 47
click at [270, 193] on link "SHRM 25" at bounding box center [248, 195] width 51 height 15
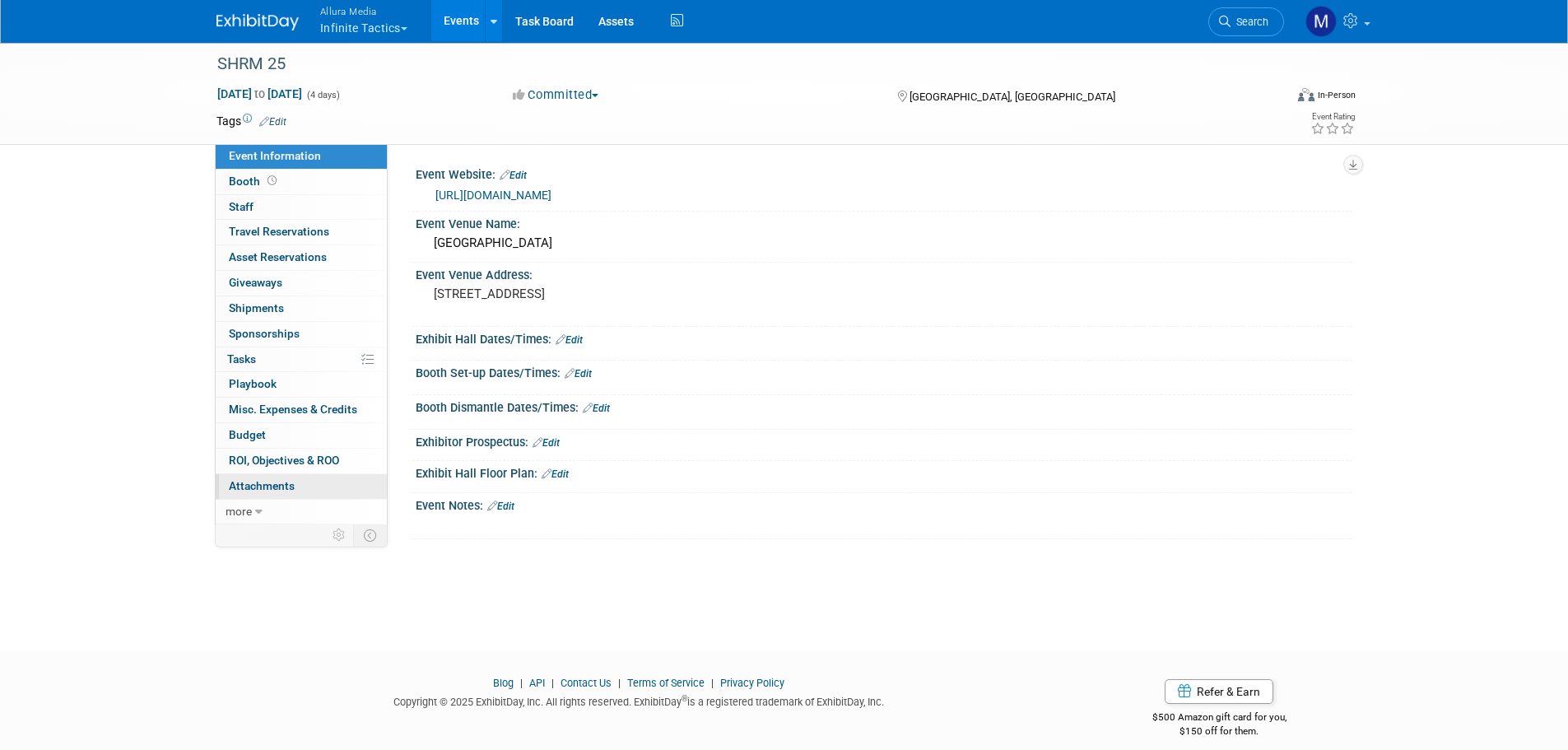
click at [240, 495] on link "0 Attachments 0" at bounding box center [301, 486] width 171 height 25
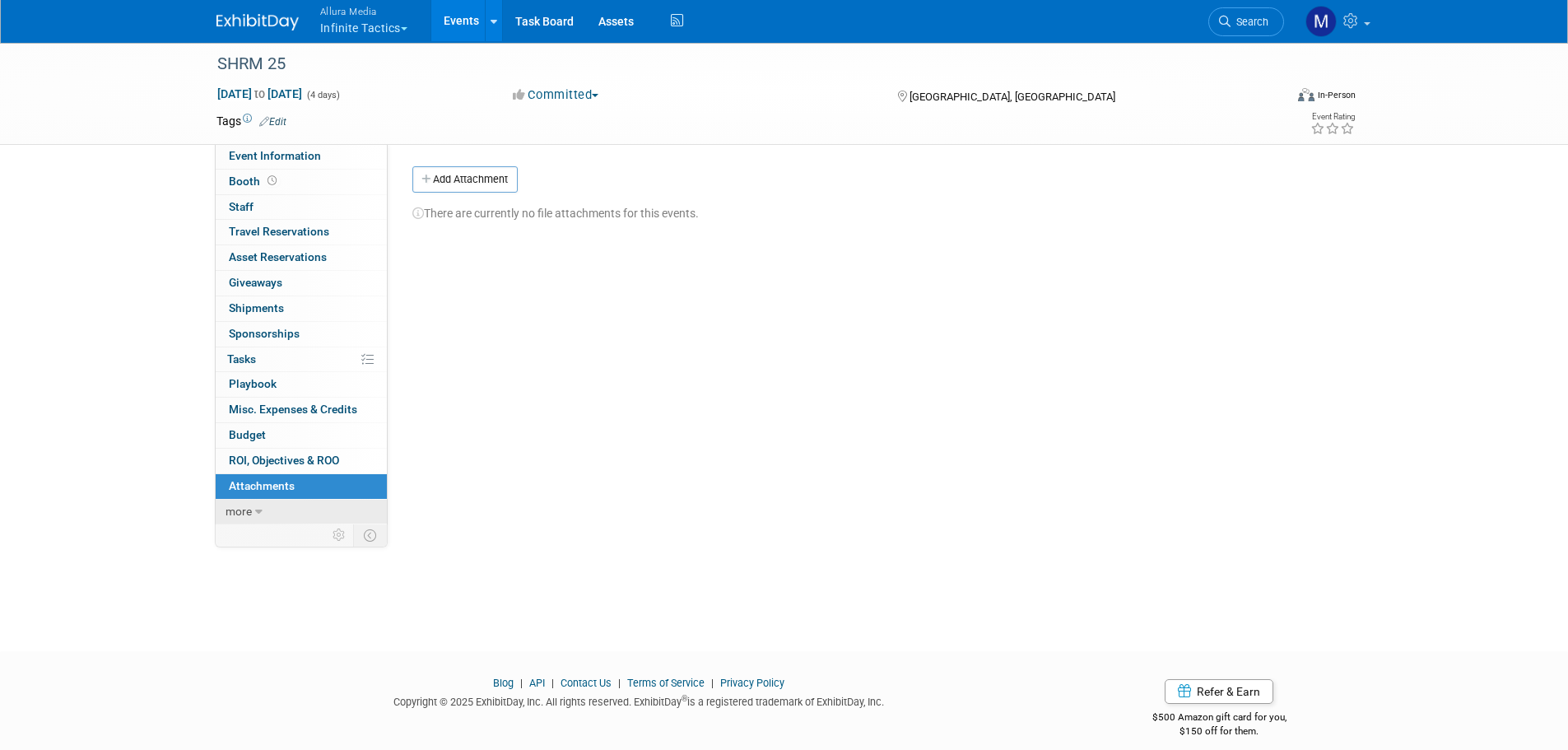
click at [243, 512] on span "more" at bounding box center [239, 511] width 27 height 13
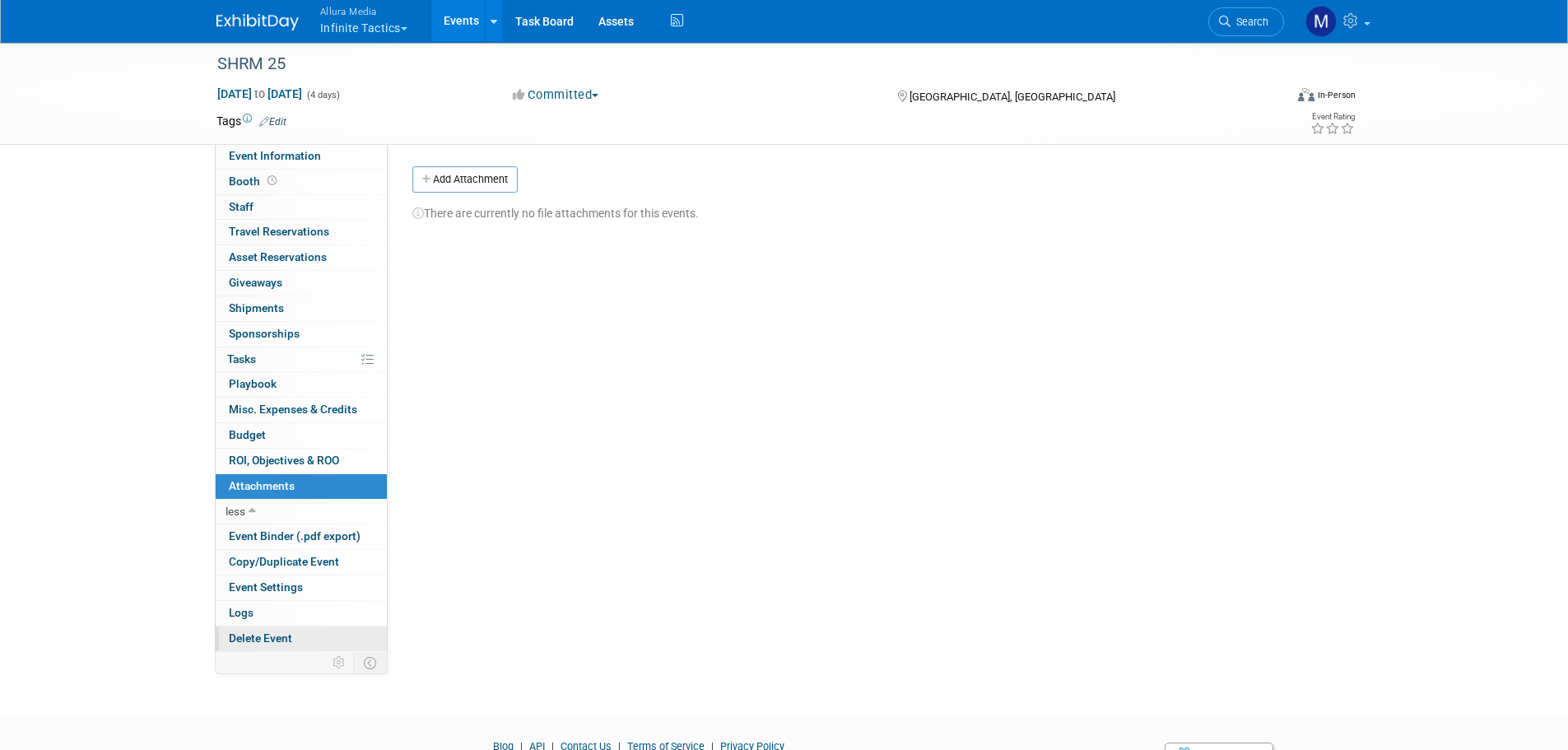
click at [267, 633] on span "Delete Event" at bounding box center [261, 637] width 64 height 13
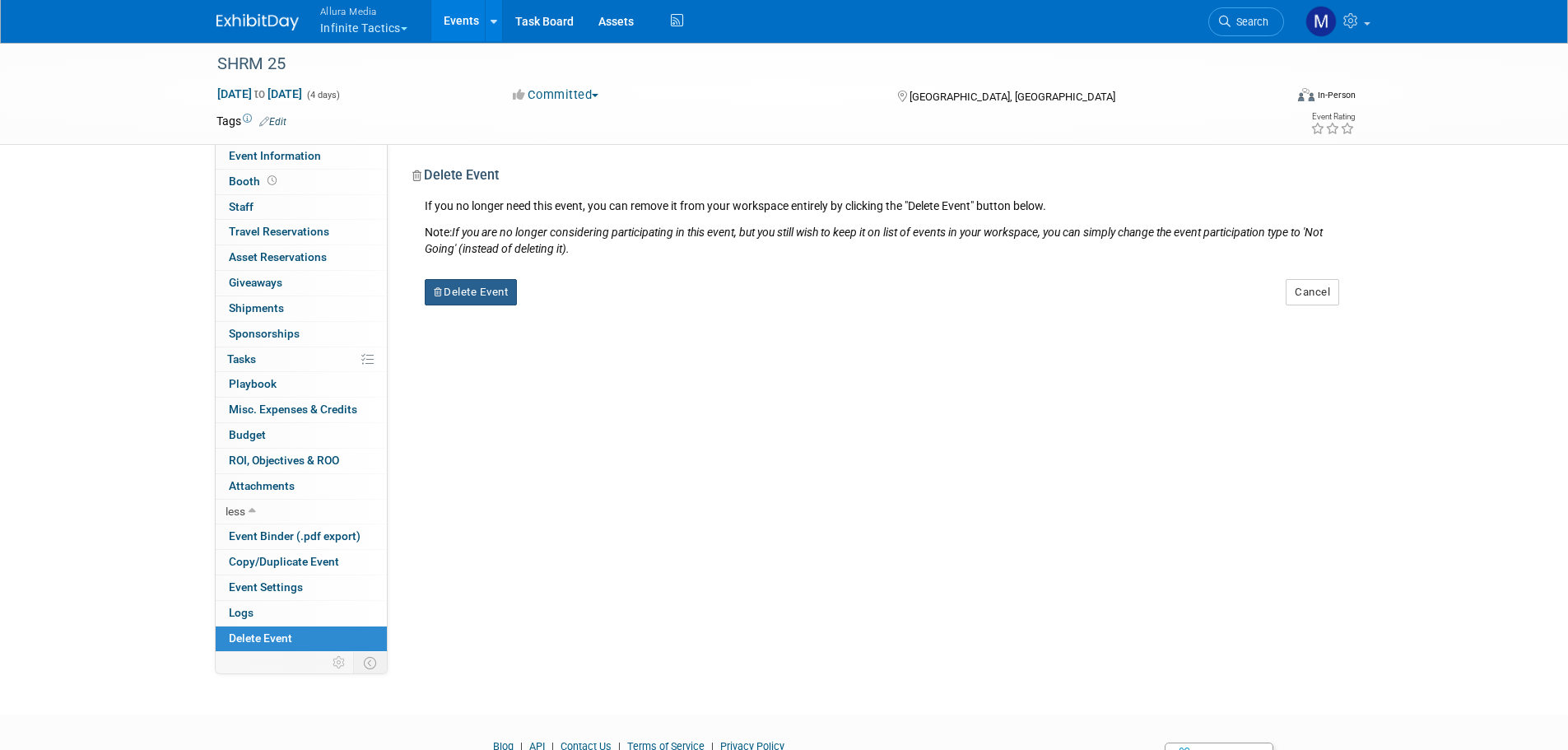
click at [451, 294] on button "Delete Event" at bounding box center [471, 292] width 93 height 27
click at [562, 306] on icon at bounding box center [563, 306] width 10 height 9
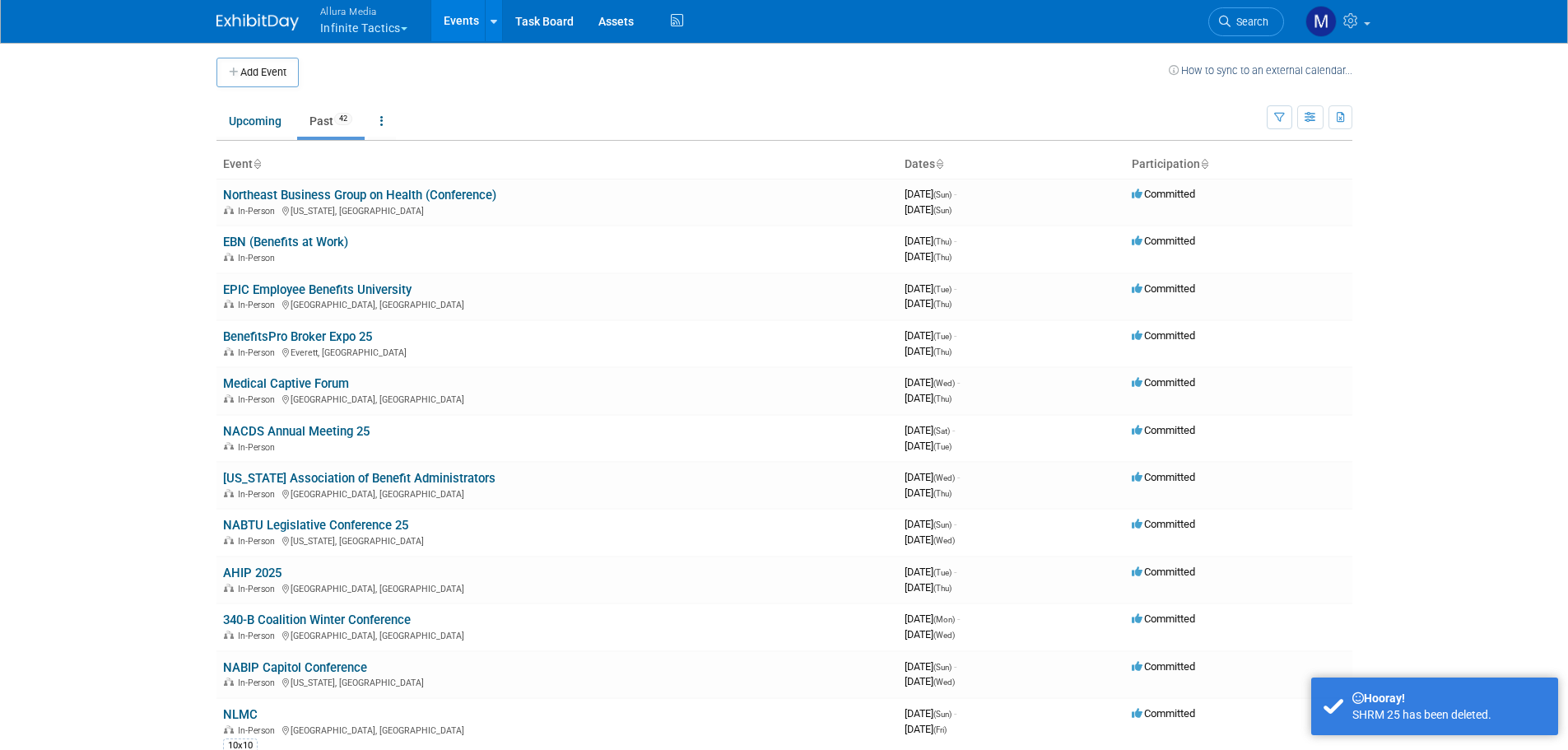
click at [275, 18] on img at bounding box center [258, 21] width 82 height 16
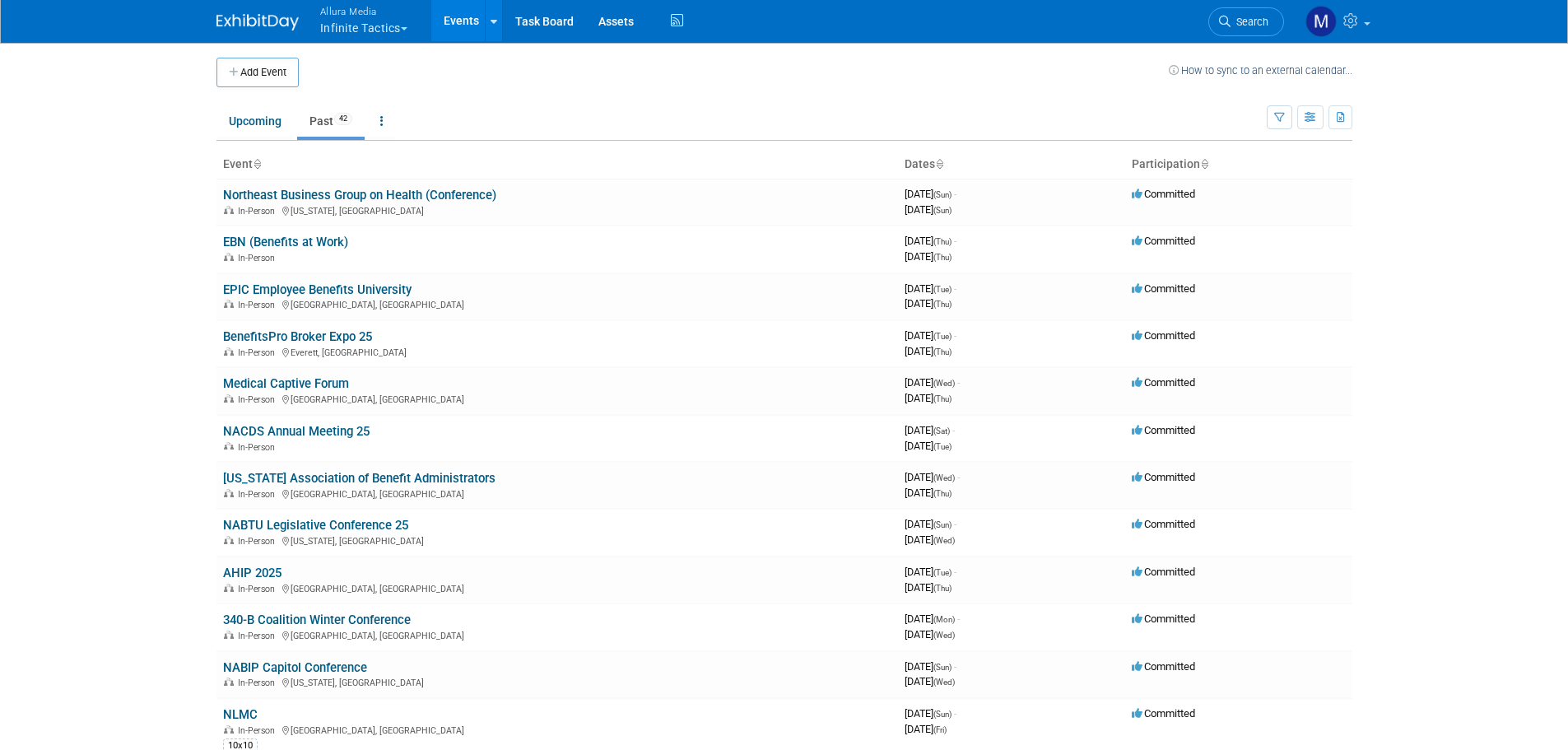
click at [368, 26] on button "Allura Media Infinite Tactics" at bounding box center [373, 21] width 109 height 43
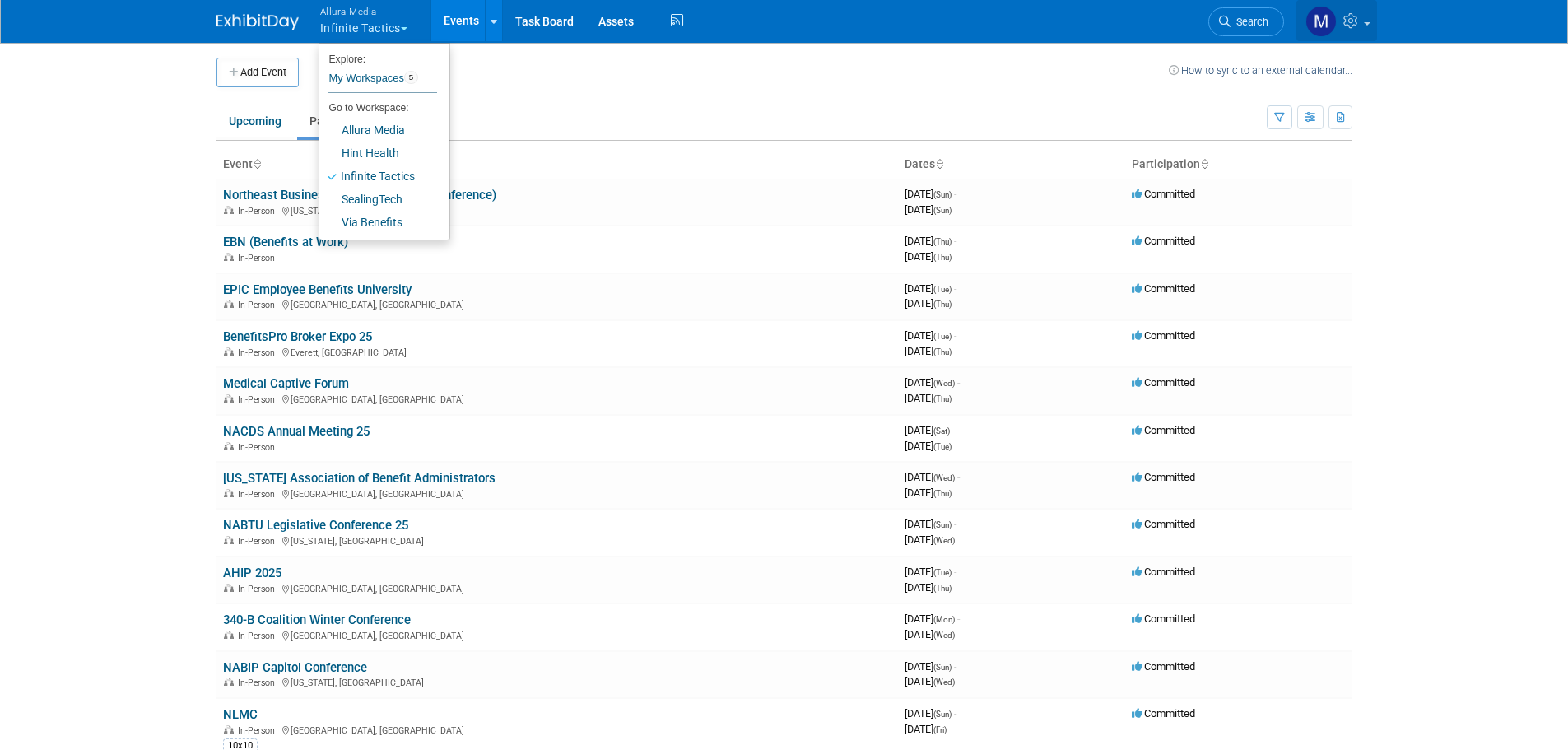
click at [1364, 24] on span at bounding box center [1367, 24] width 7 height 3
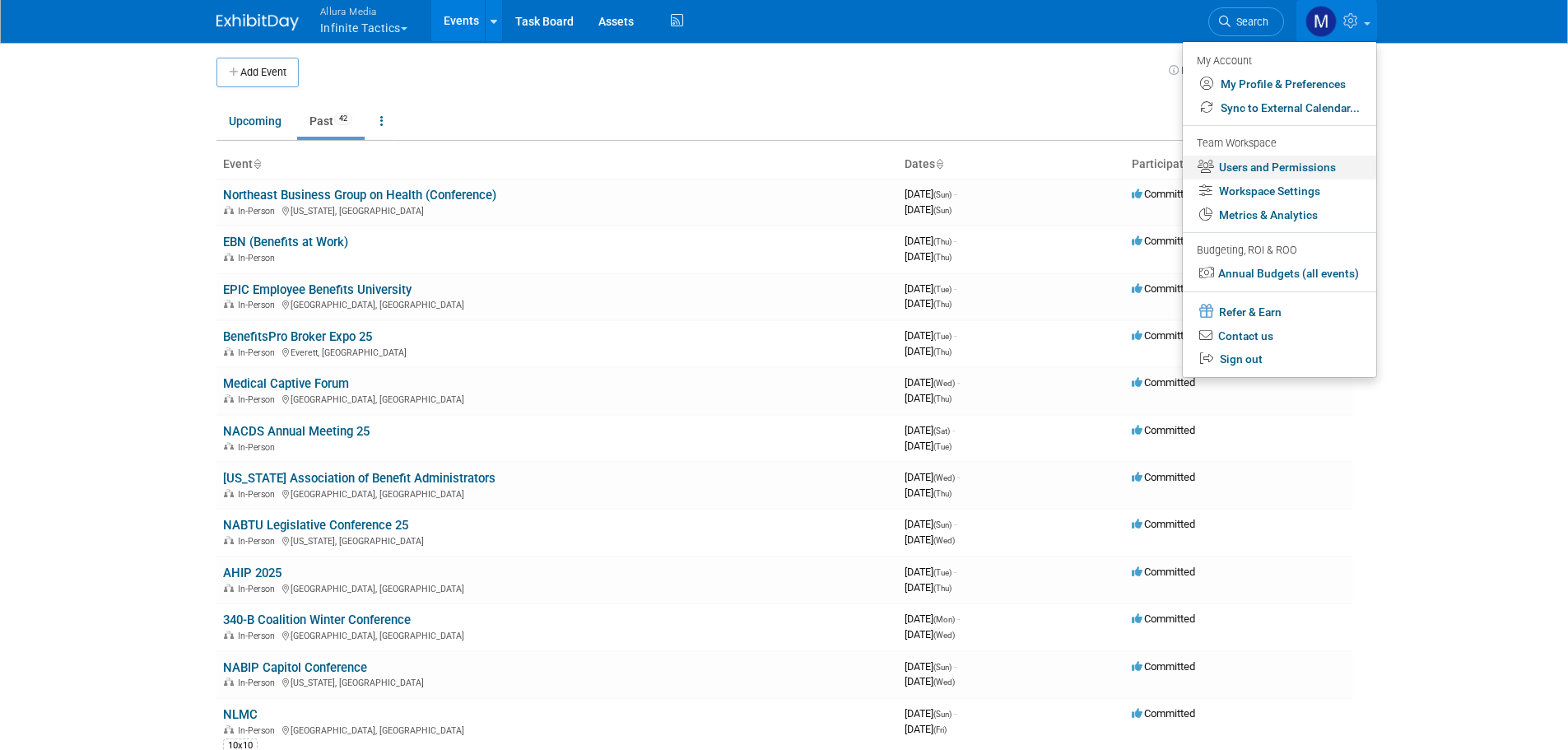
click at [1266, 170] on link "Users and Permissions" at bounding box center [1279, 168] width 193 height 24
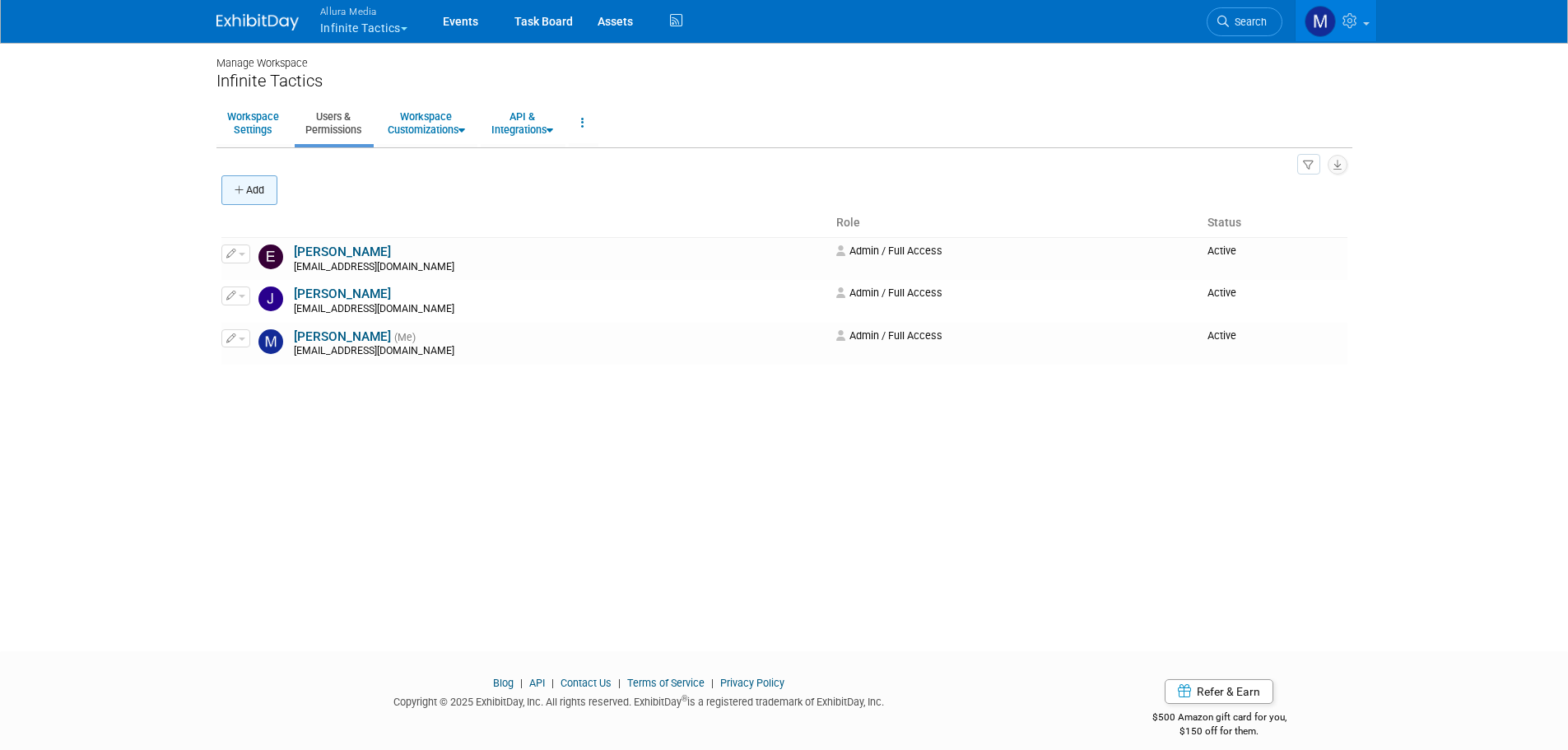
click at [261, 185] on button "Add" at bounding box center [249, 190] width 56 height 30
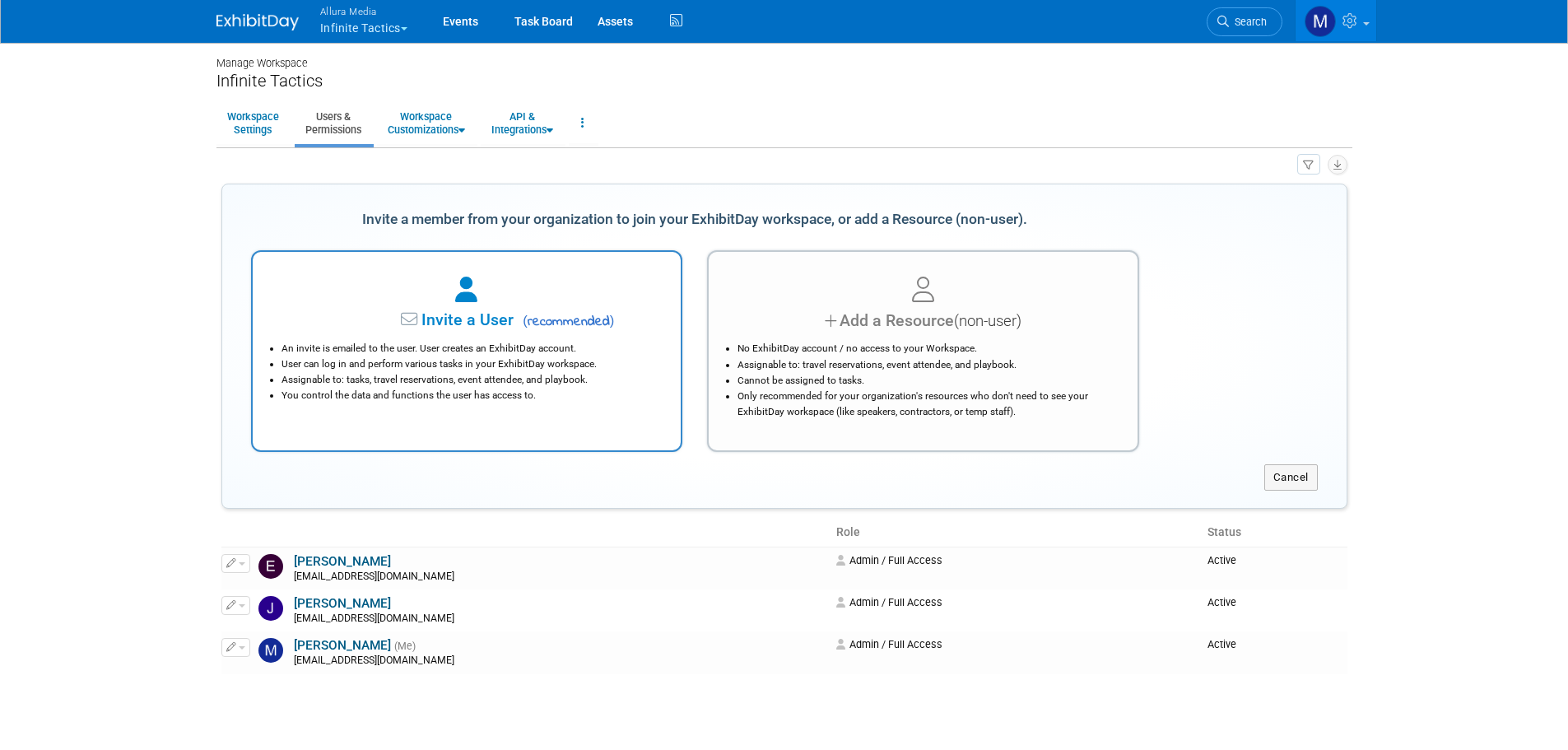
click at [491, 307] on div at bounding box center [467, 290] width 388 height 36
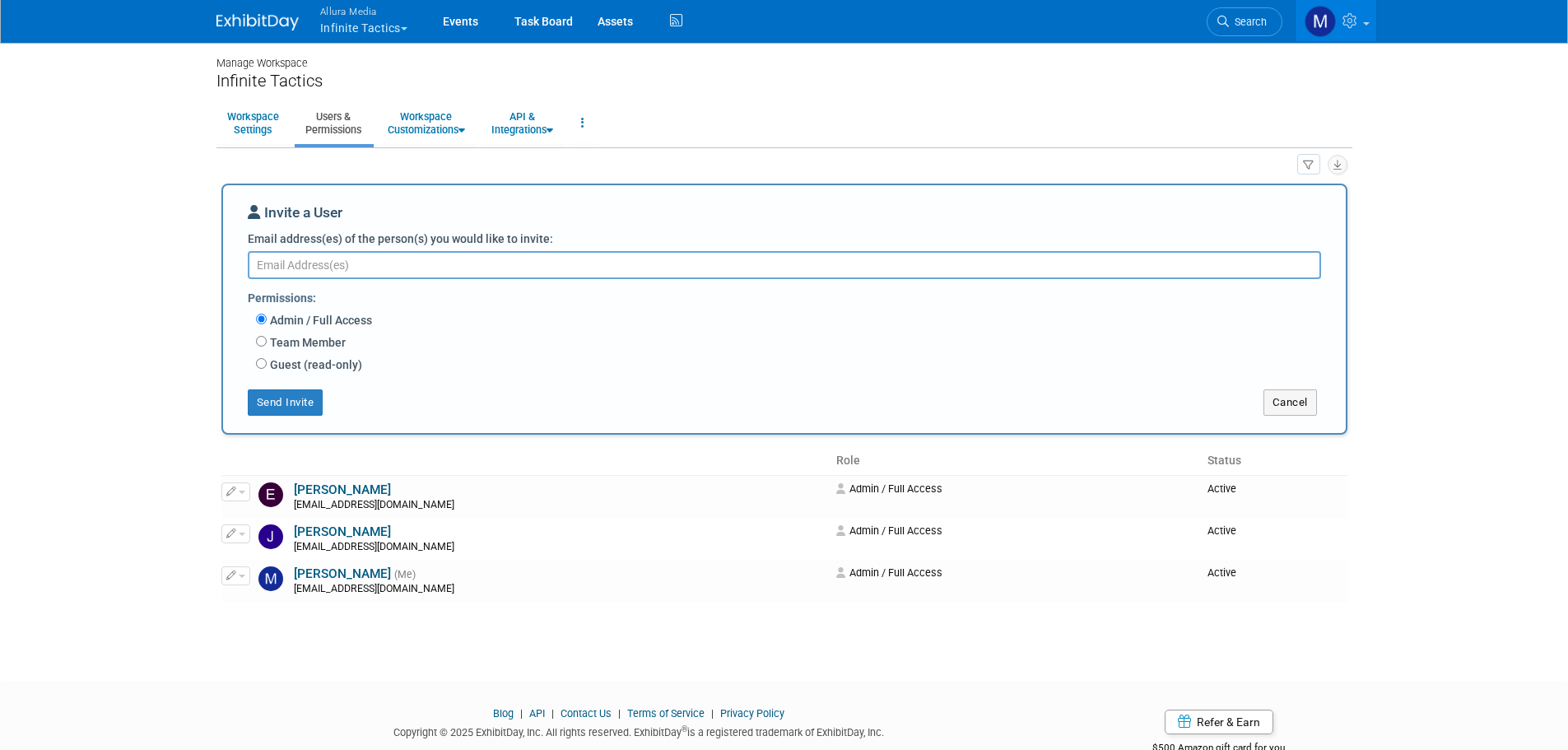
paste textarea "Jon Pfeiffer <jon.pfeiffer@infinitetactics.com>"
drag, startPoint x: 323, startPoint y: 267, endPoint x: 204, endPoint y: 268, distance: 119.0
click at [204, 268] on div "Manage Workspace Infinite Tactics Workspace Settings Users & Permissions Worksp…" at bounding box center [785, 346] width 1161 height 611
click at [438, 265] on textarea "jon.pfeiffer@infinitetactics.com>" at bounding box center [785, 265] width 1073 height 28
type textarea "jon.pfeiffer@infinitetactics.com"
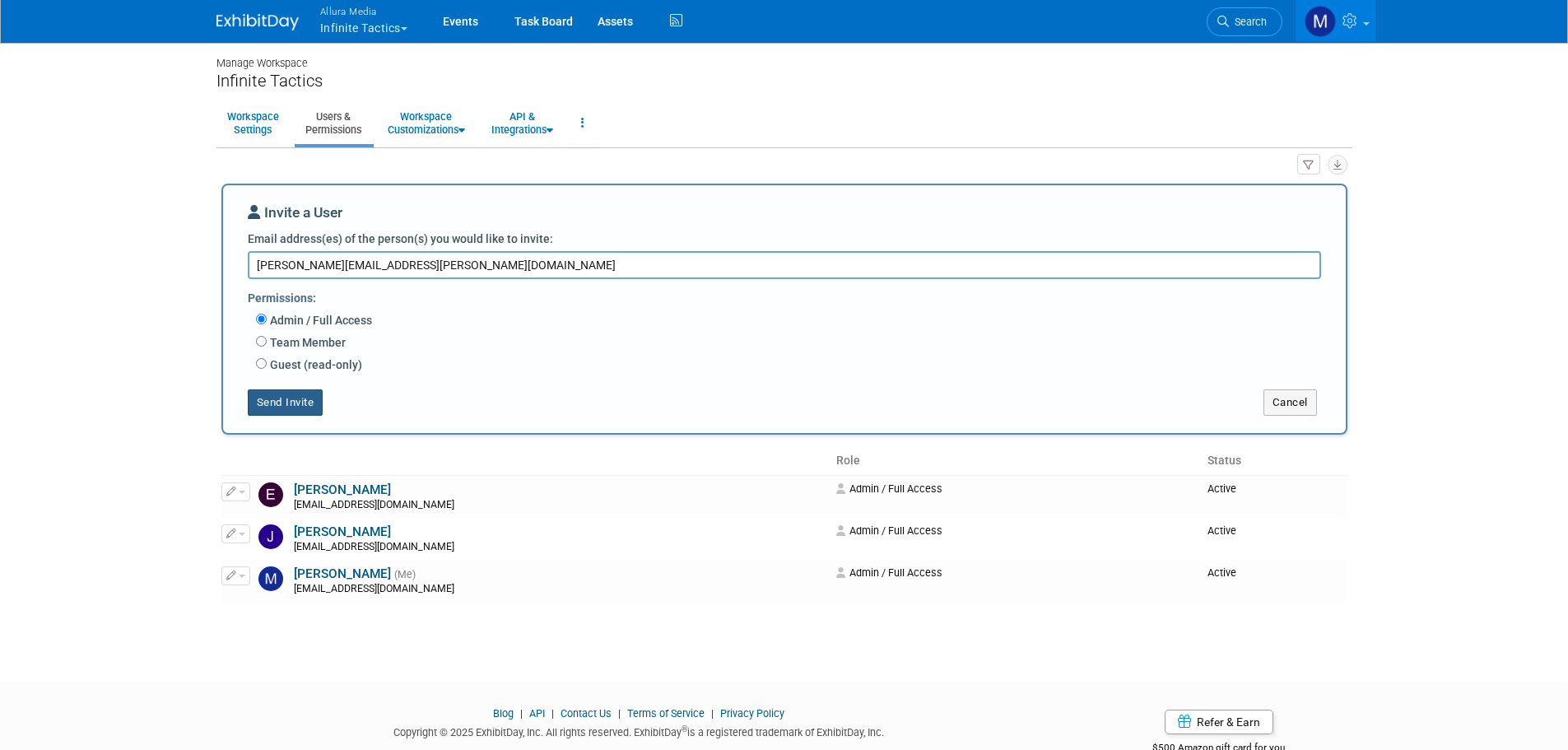
click at [303, 399] on button "Send Invite" at bounding box center [286, 402] width 76 height 27
